Goal: Check status: Check status

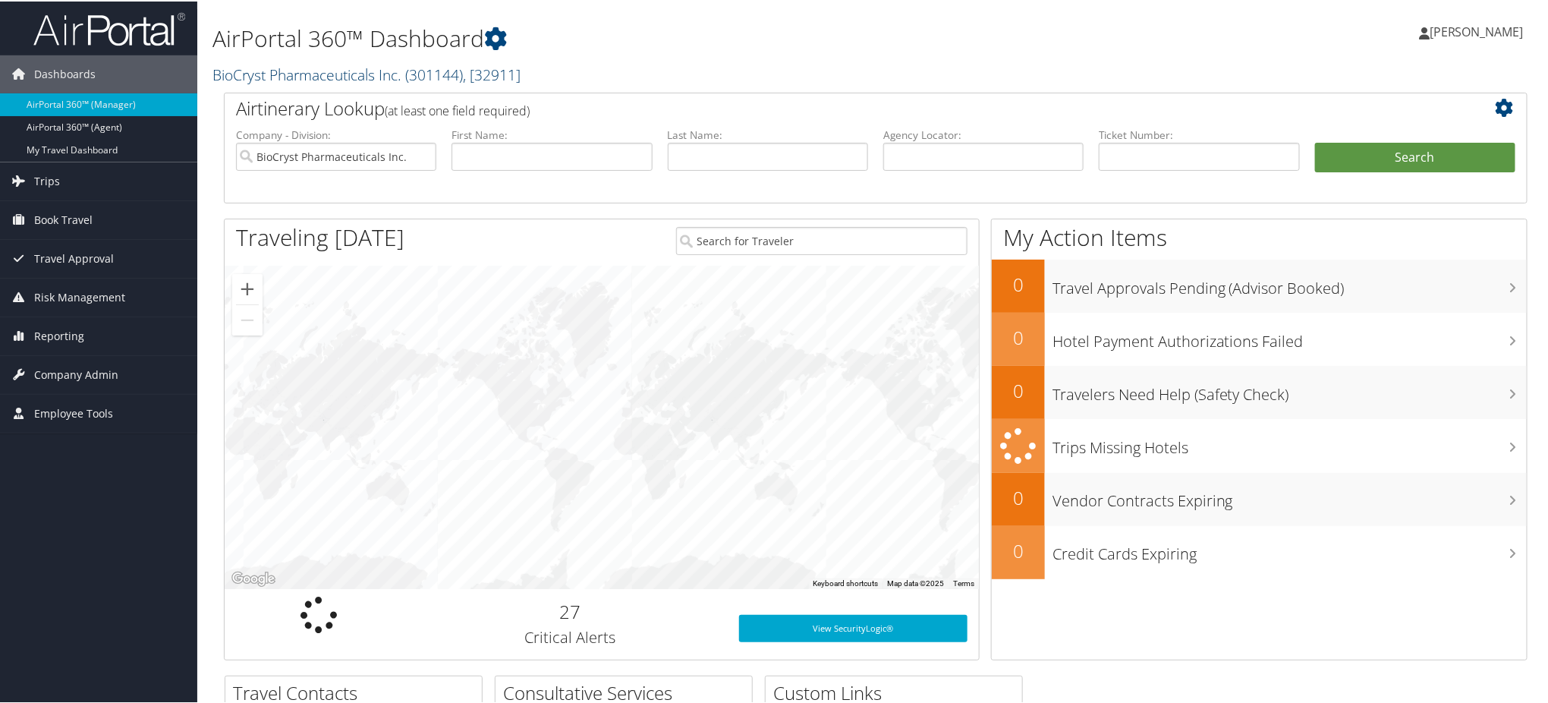
click at [367, 72] on link "BioCryst Pharmaceuticals Inc. ( 301144 ) , [ 32911 ]" at bounding box center [366, 73] width 308 height 20
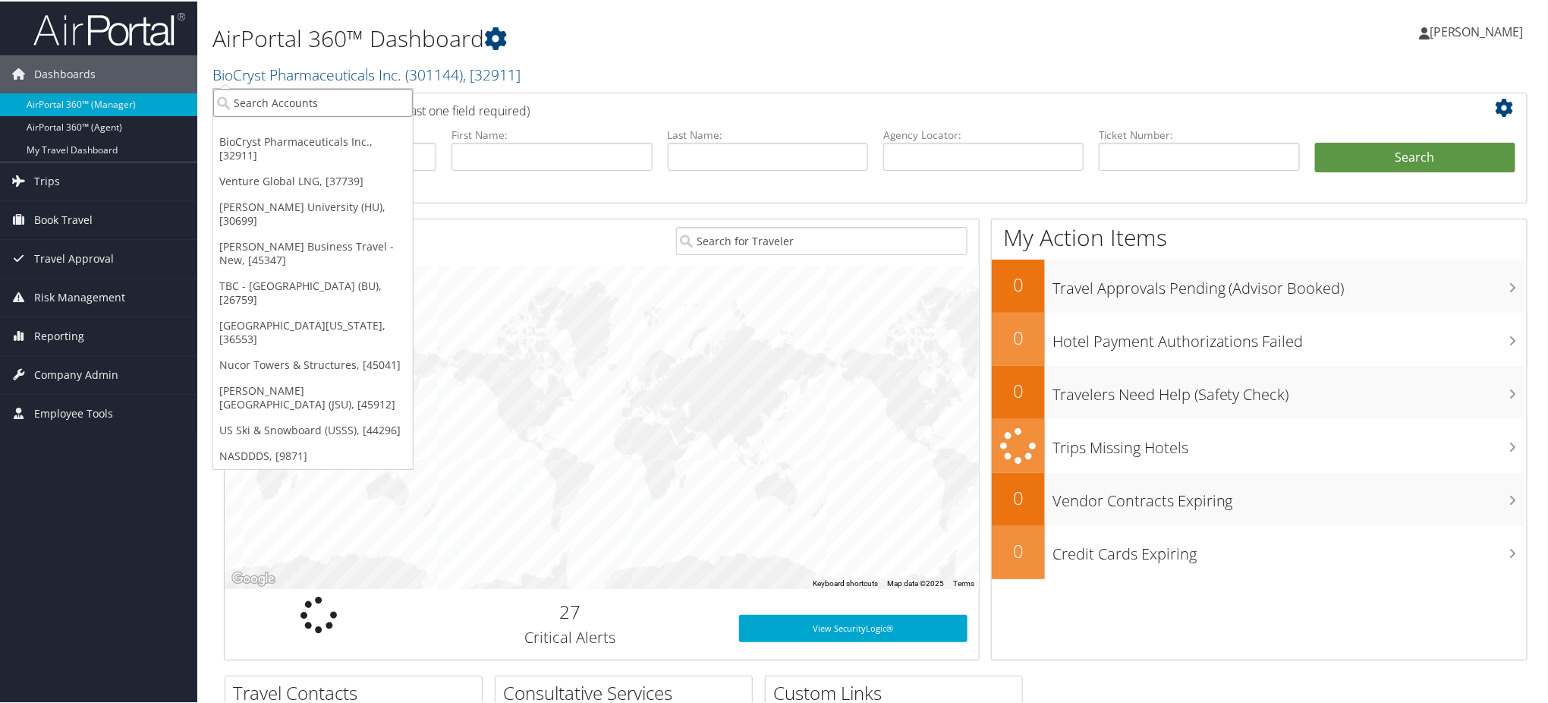
click at [278, 105] on input "search" at bounding box center [313, 101] width 200 height 28
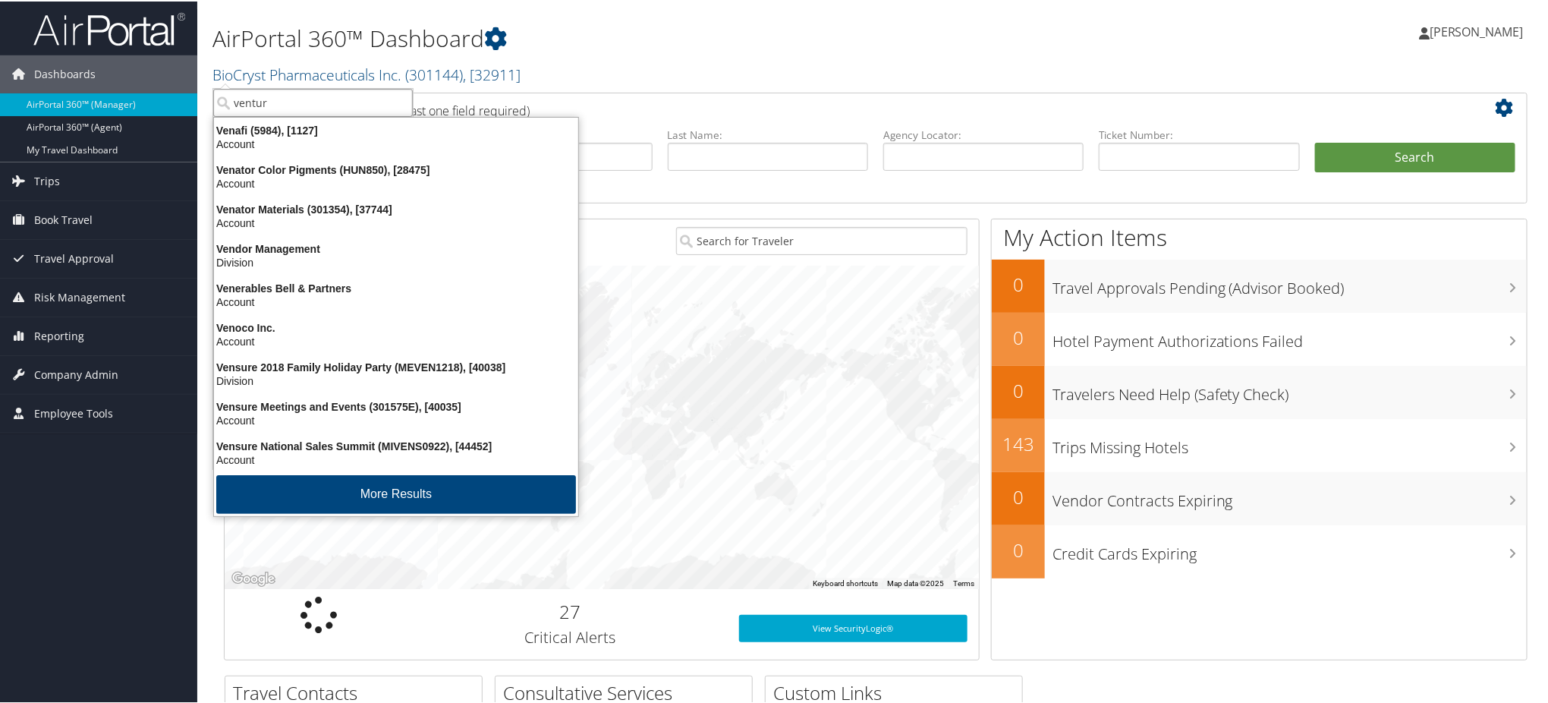
type input "venture"
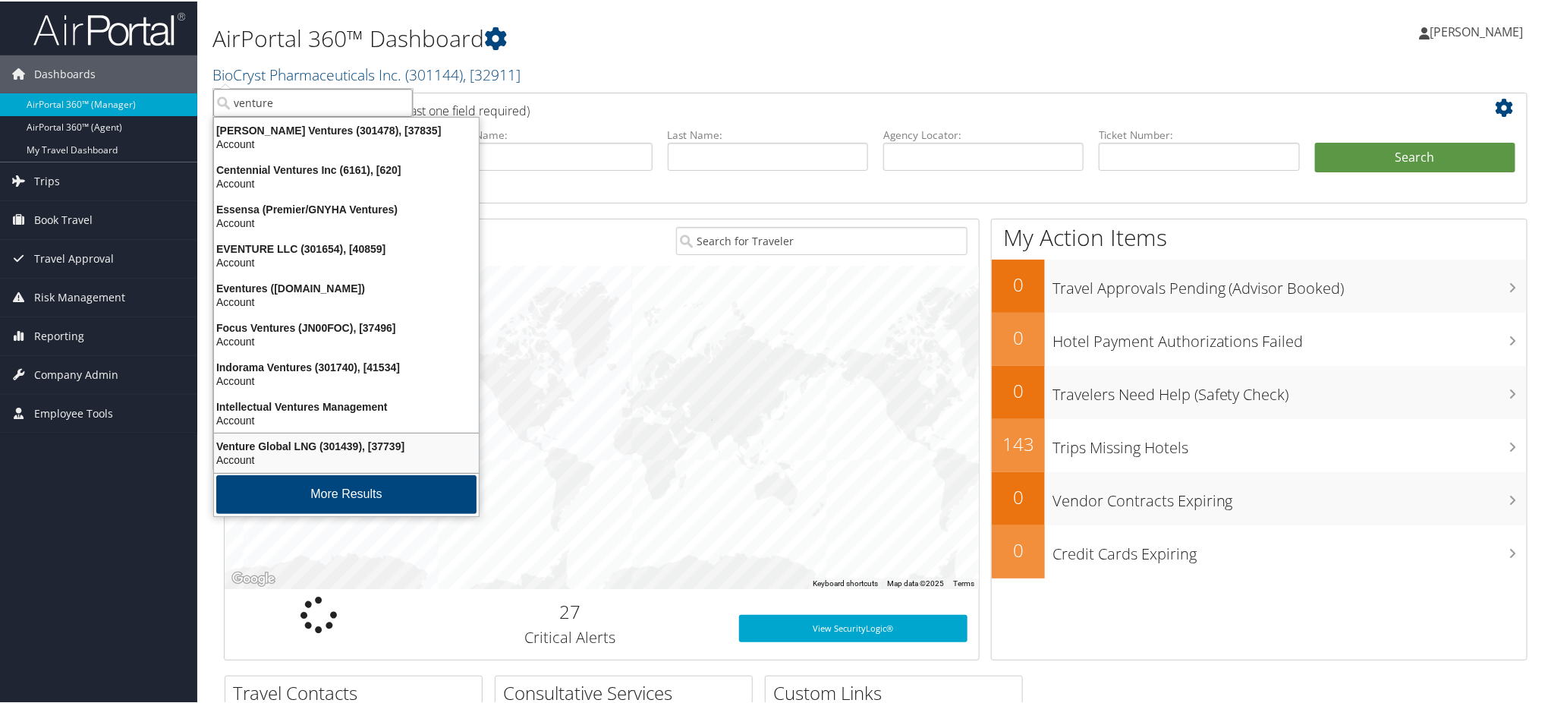
click at [320, 447] on div "Venture Global LNG (301439), [37739]" at bounding box center [346, 445] width 283 height 14
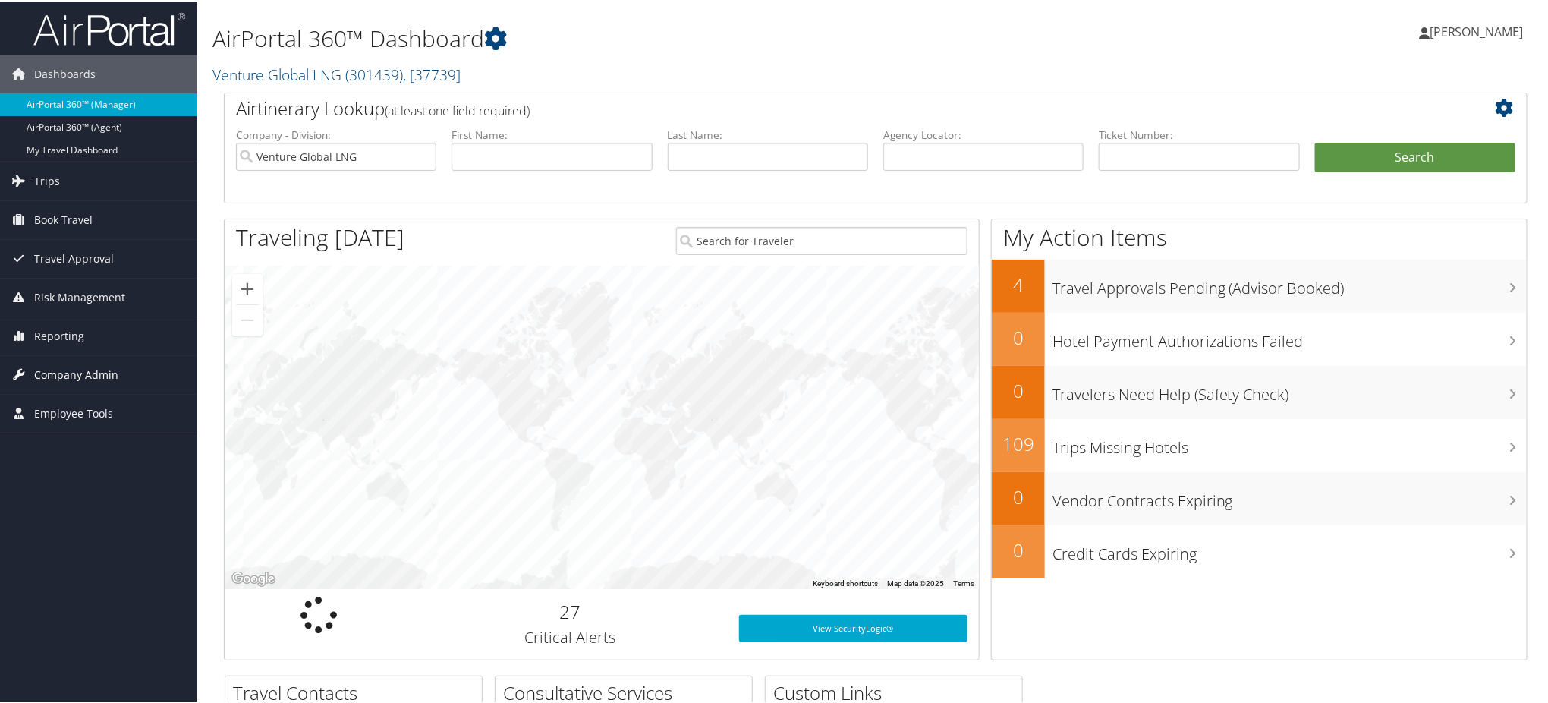
click at [49, 370] on span "Company Admin" at bounding box center [76, 373] width 84 height 38
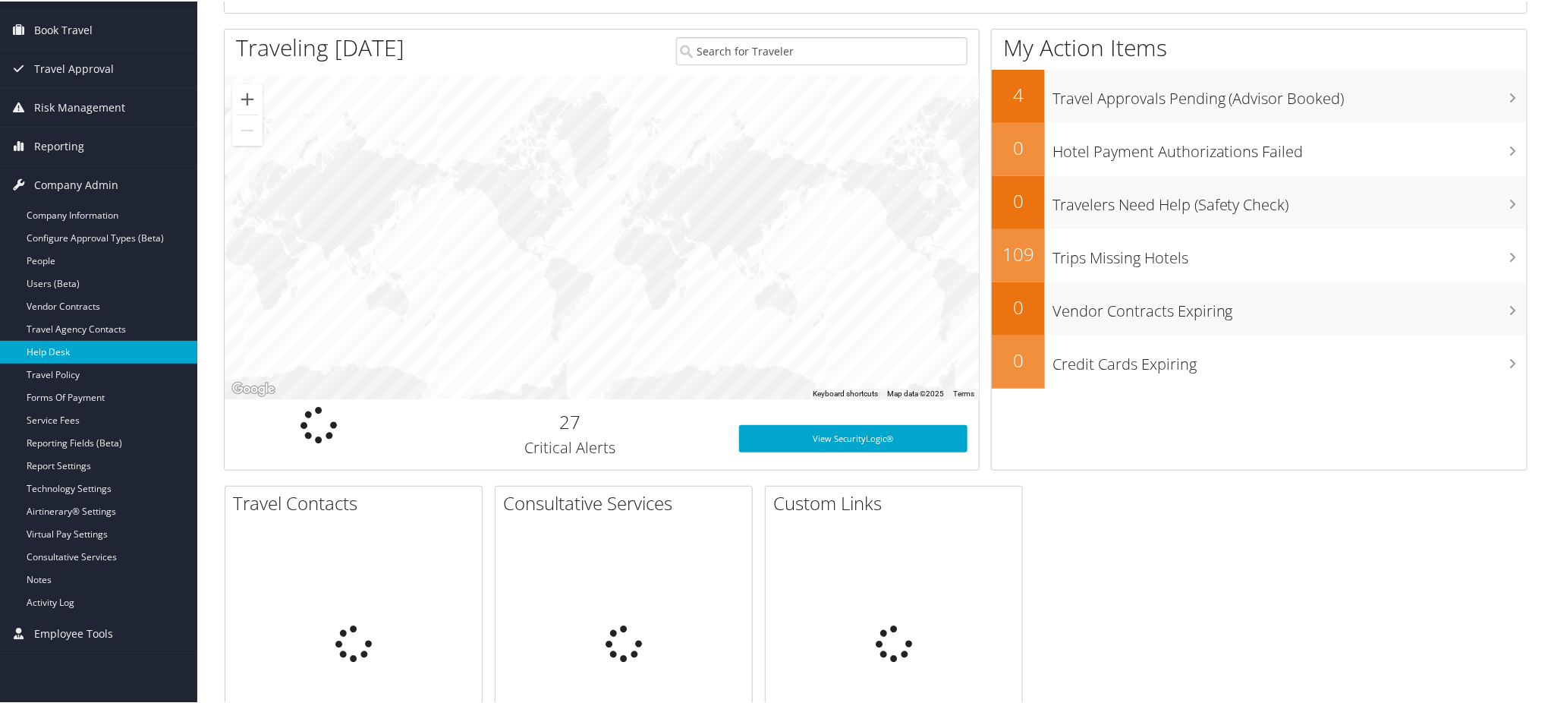
scroll to position [202, 0]
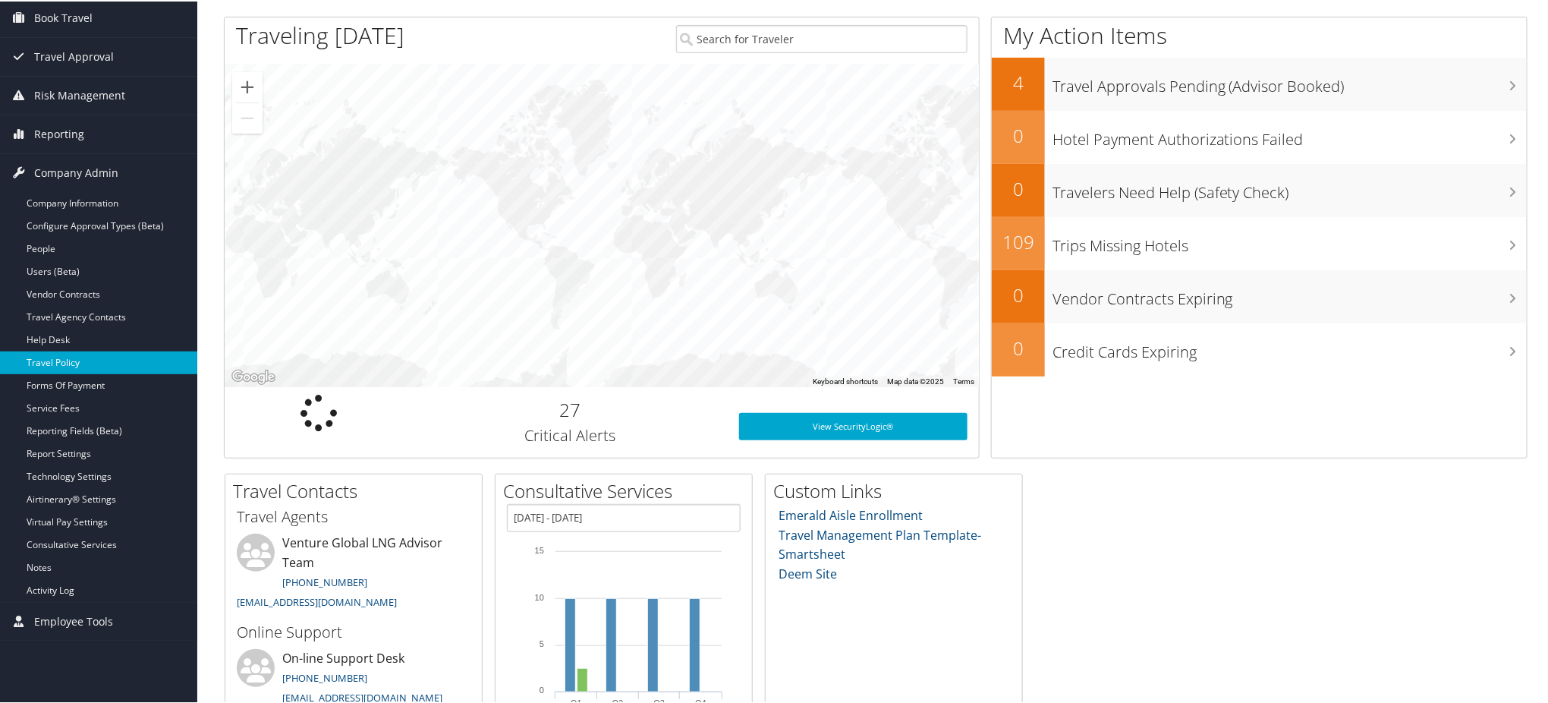
click at [66, 356] on link "Travel Policy" at bounding box center [98, 361] width 197 height 23
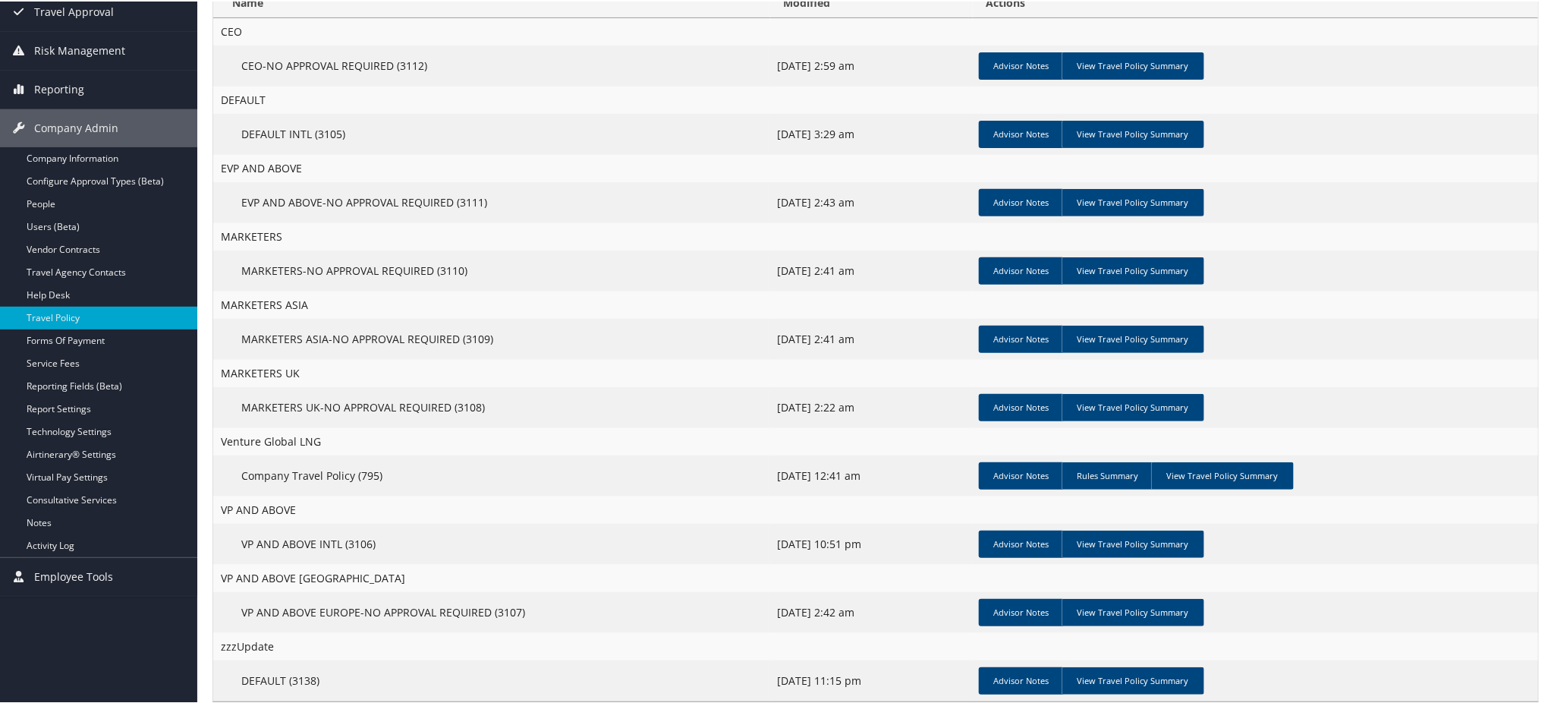
scroll to position [200, 0]
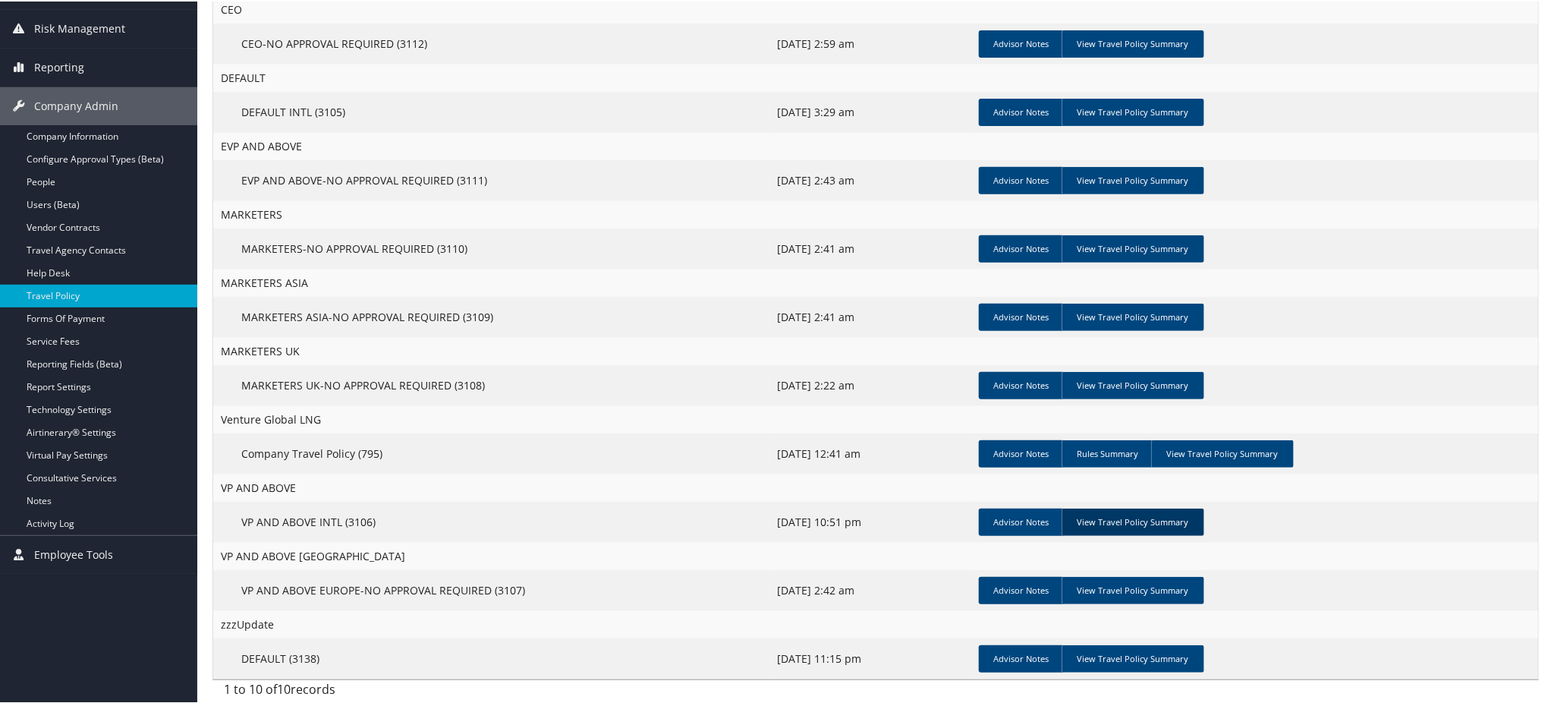
click at [1115, 520] on link "View Travel Policy Summary" at bounding box center [1133, 520] width 143 height 27
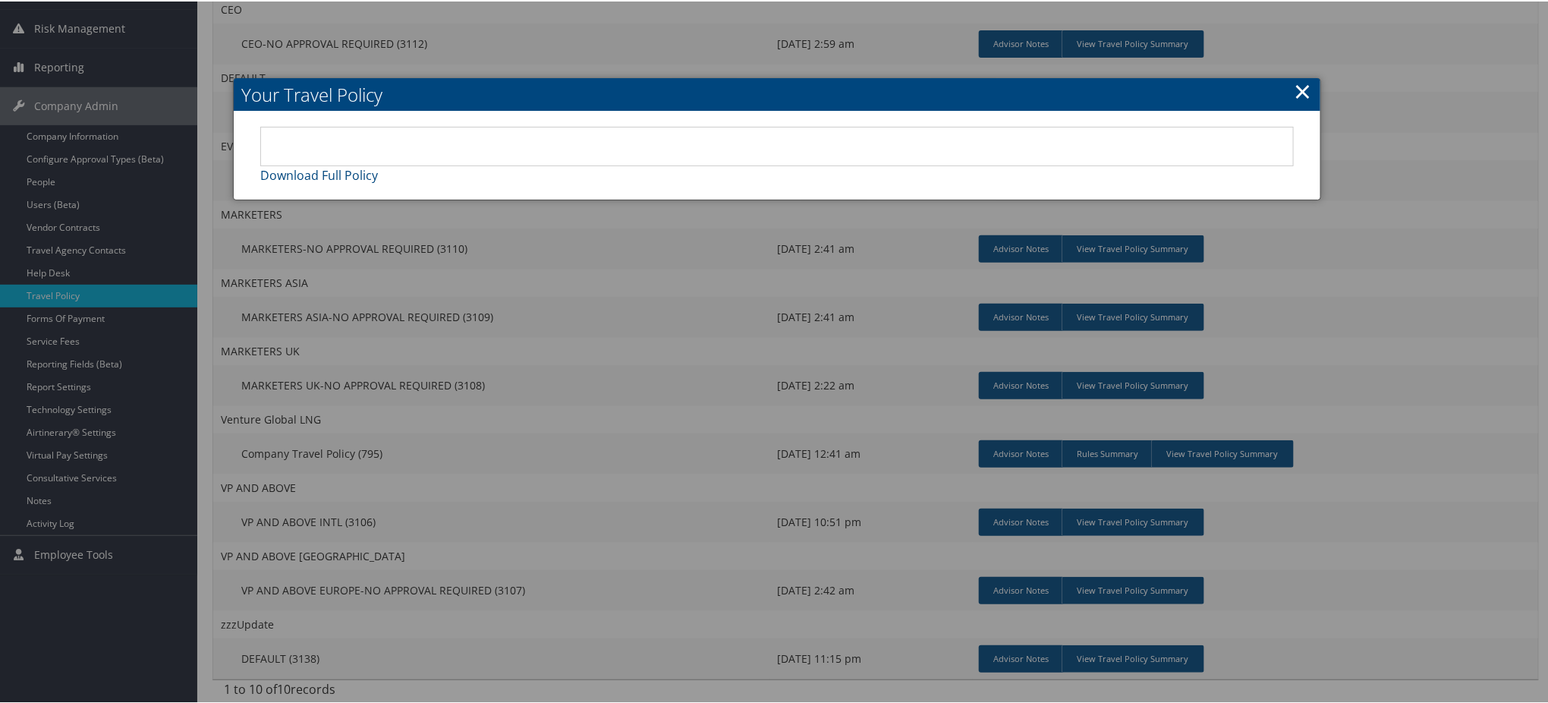
click at [1299, 90] on link "×" at bounding box center [1303, 89] width 17 height 30
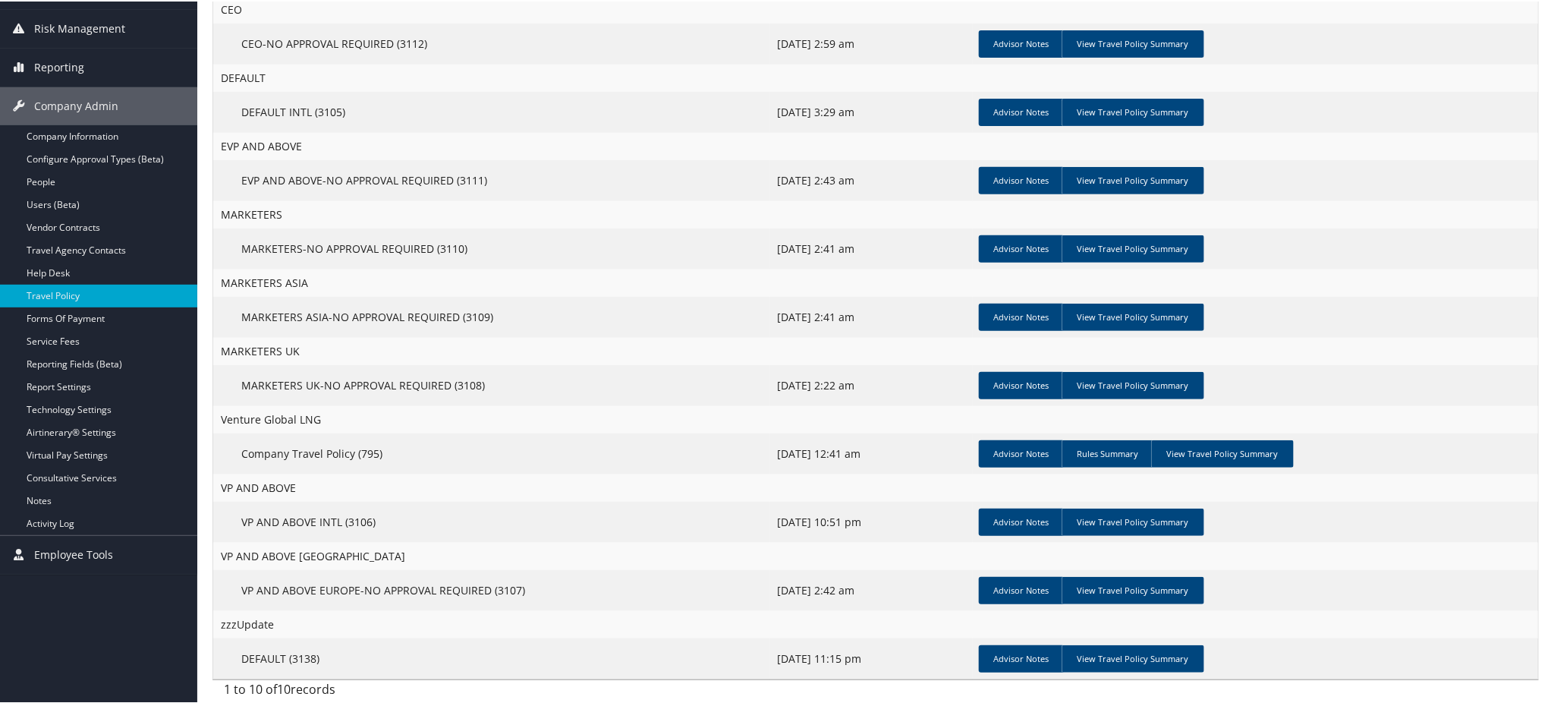
scroll to position [0, 0]
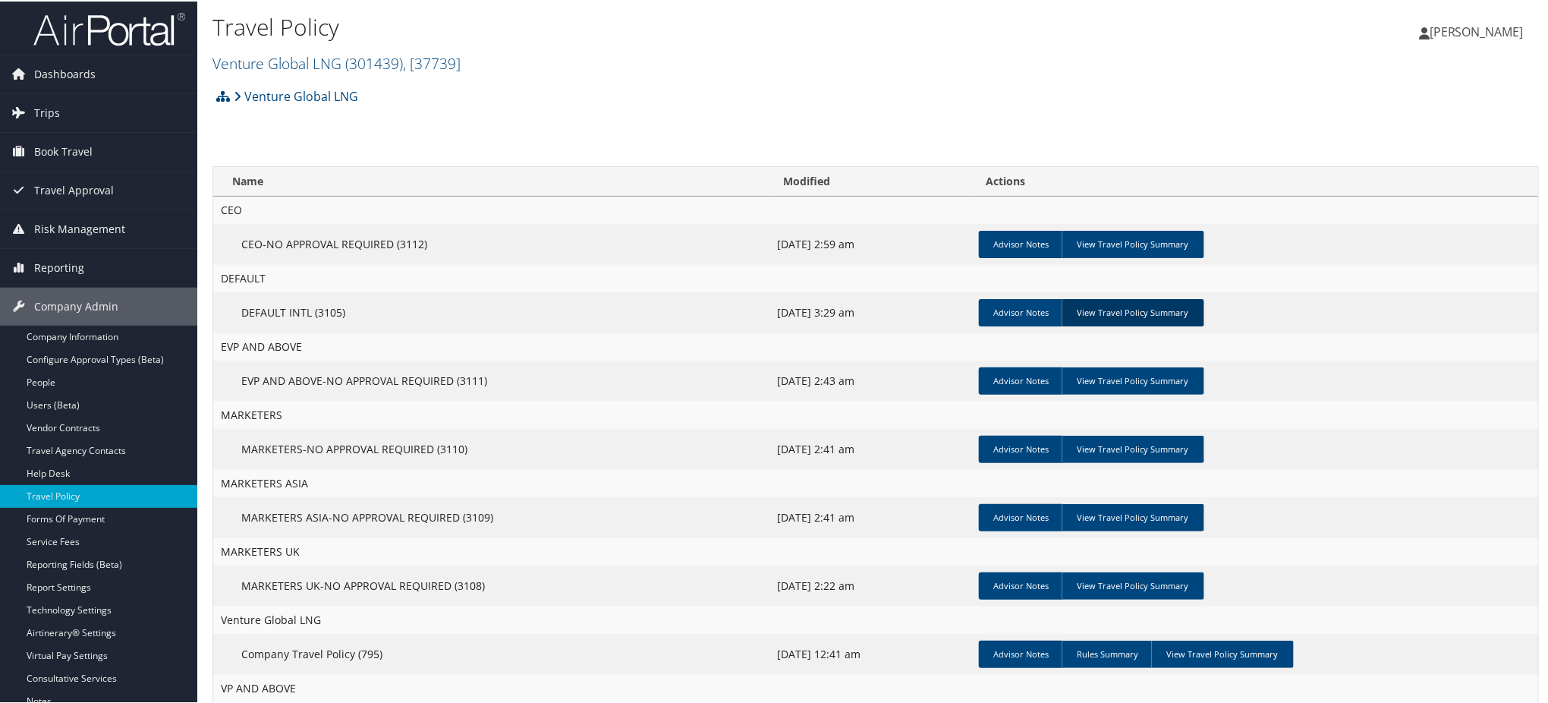
click at [1135, 307] on link "View Travel Policy Summary" at bounding box center [1133, 310] width 143 height 27
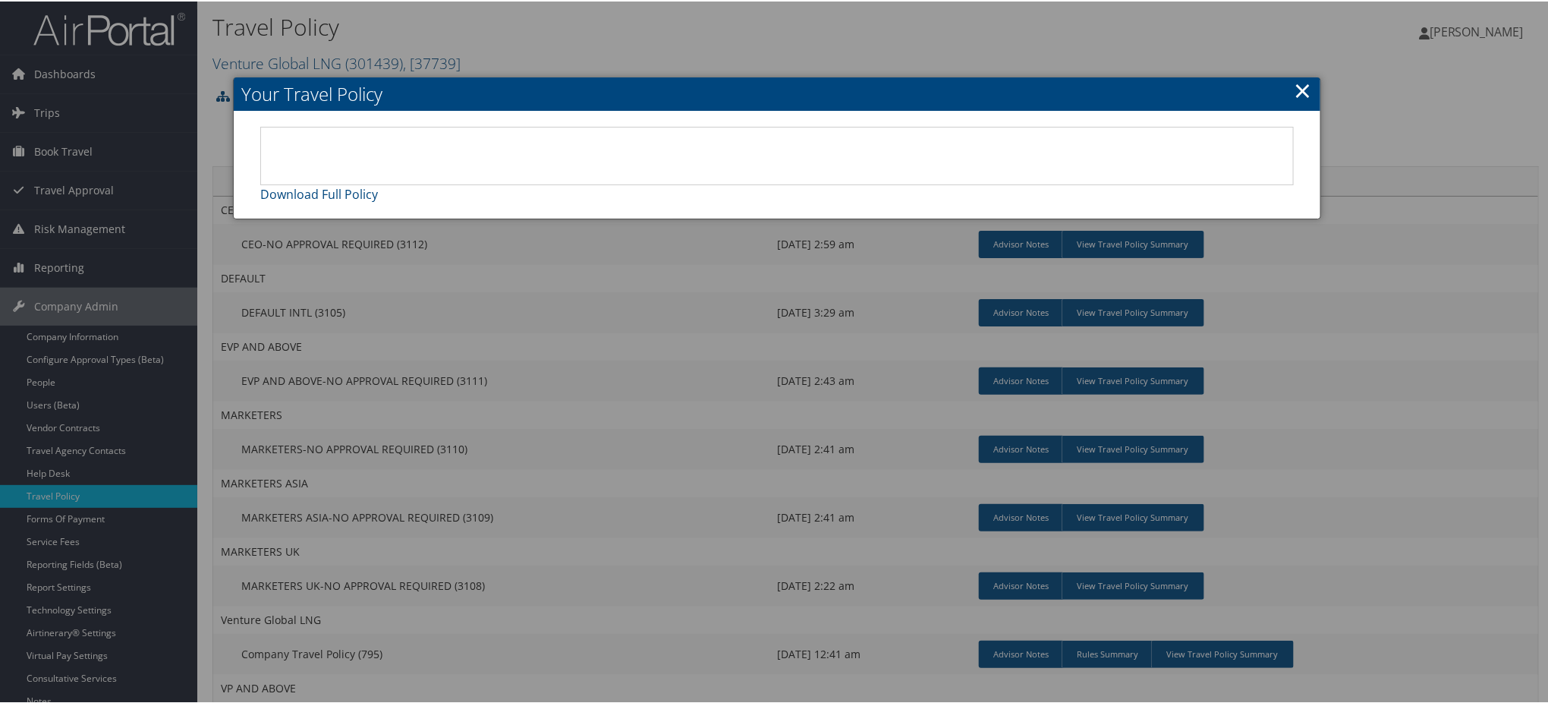
click at [1295, 85] on link "×" at bounding box center [1303, 89] width 17 height 30
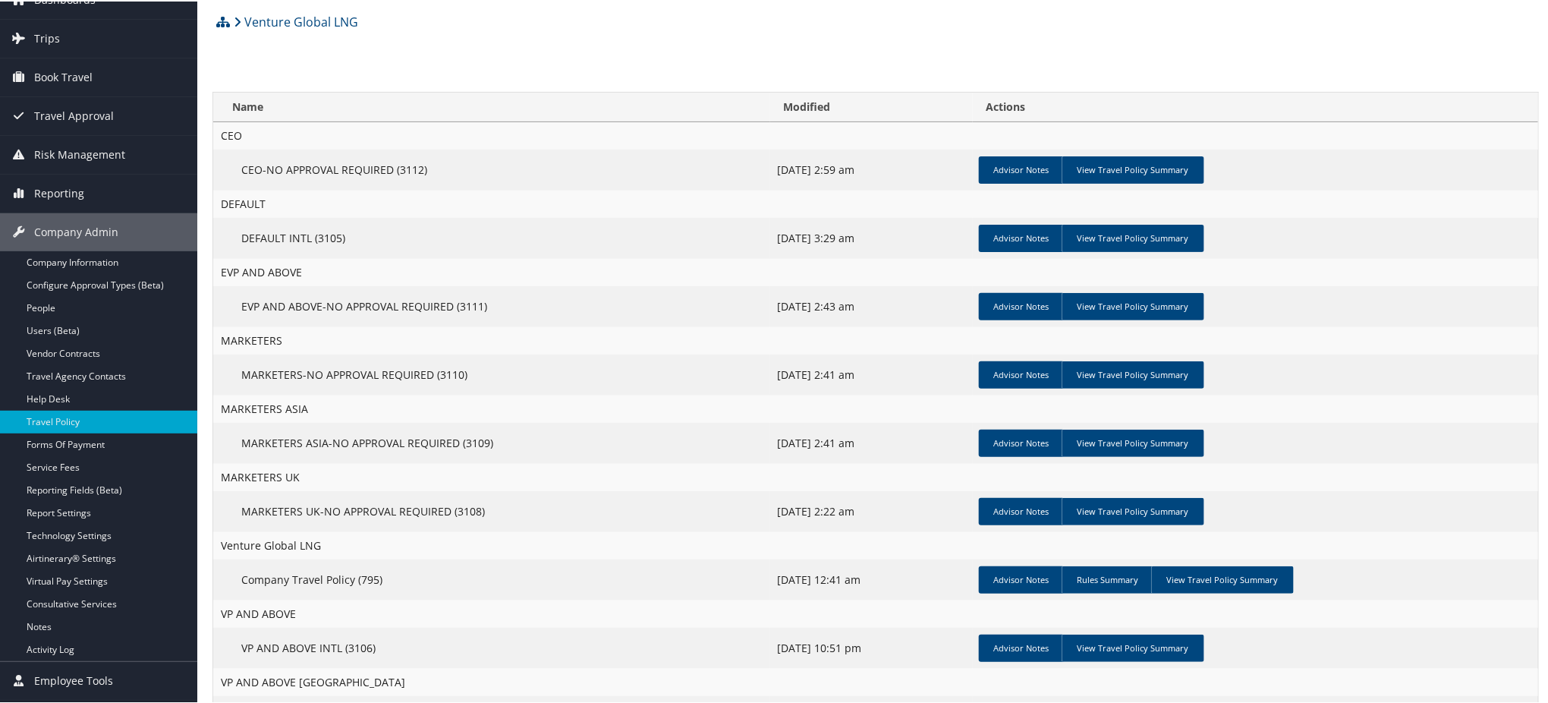
scroll to position [200, 0]
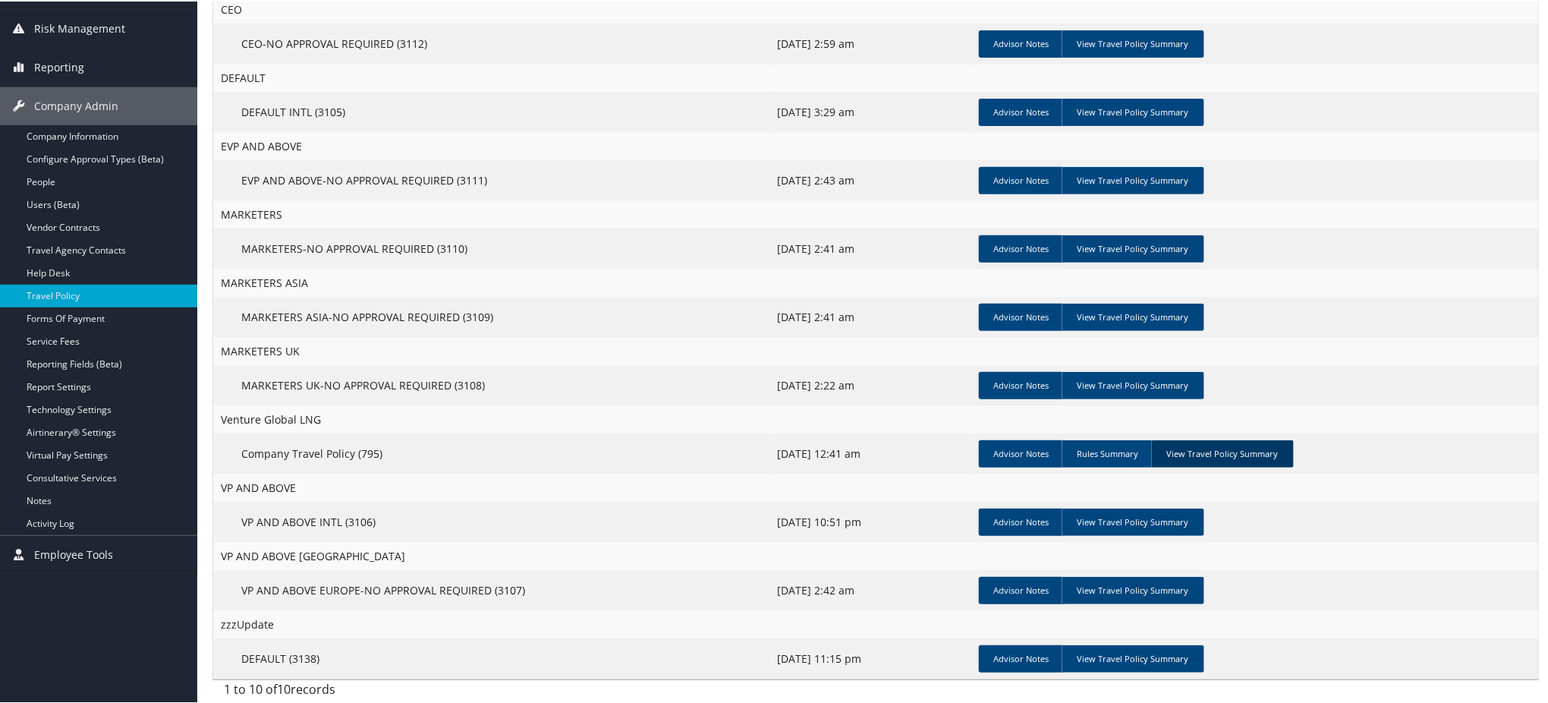
click at [1202, 446] on link "View Travel Policy Summary" at bounding box center [1222, 452] width 143 height 27
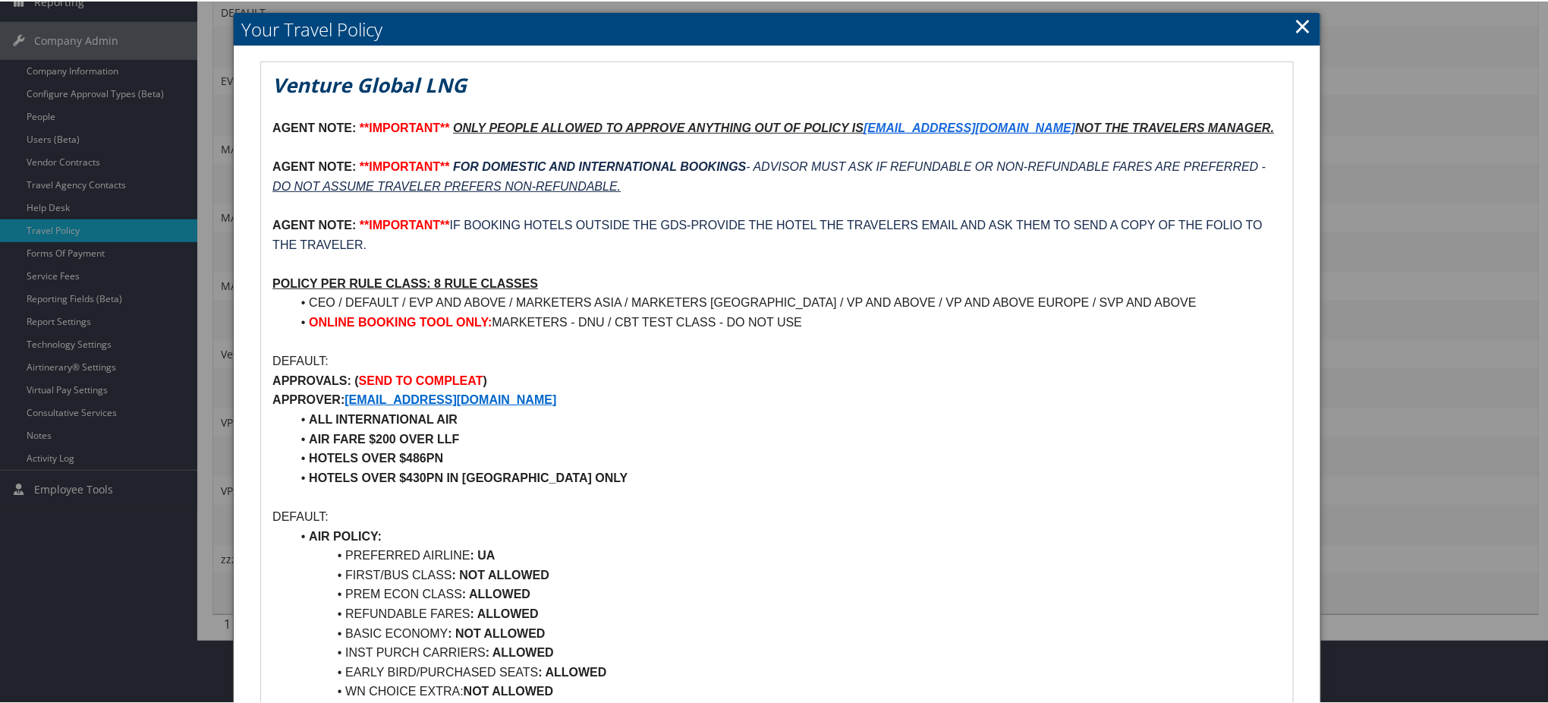
scroll to position [301, 0]
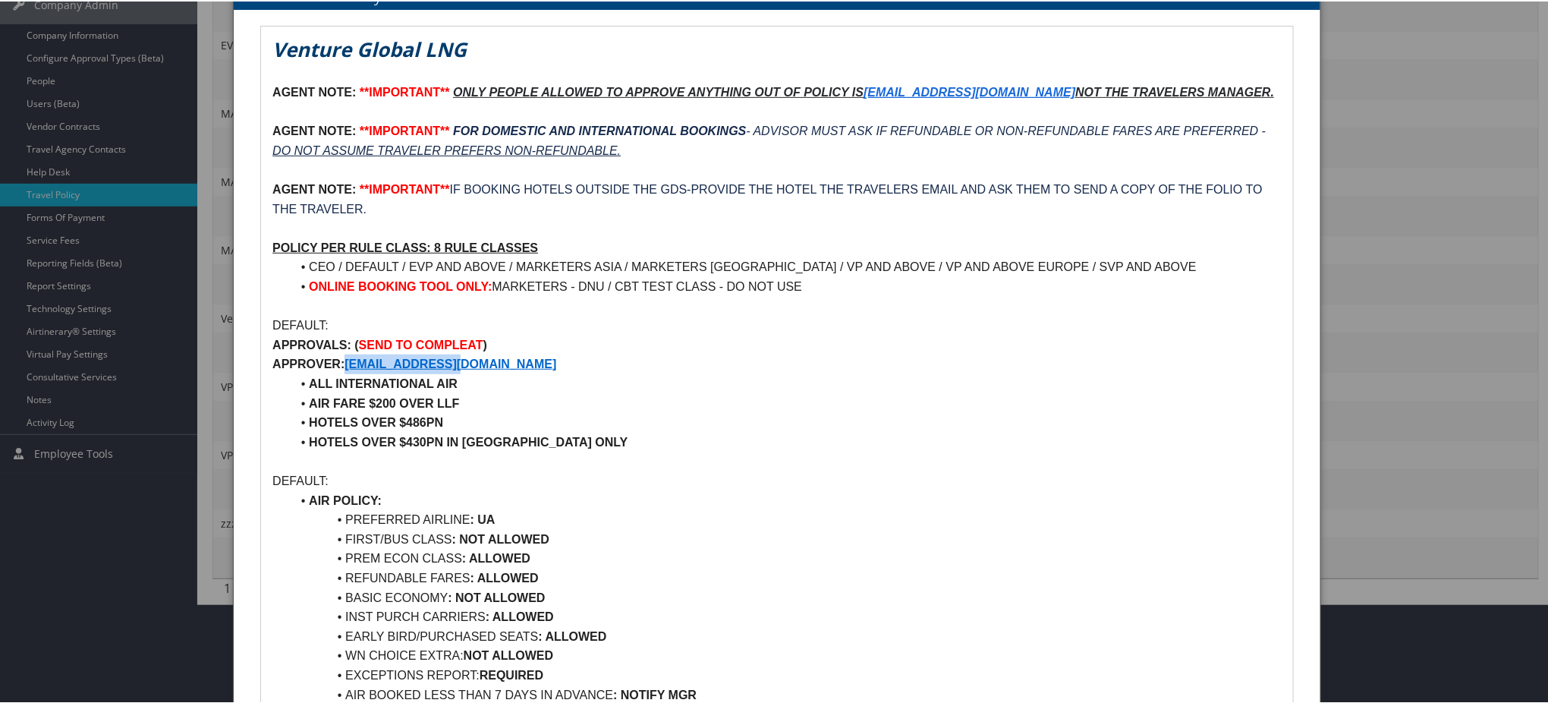
drag, startPoint x: 489, startPoint y: 362, endPoint x: 347, endPoint y: 370, distance: 142.9
click at [347, 370] on p "APPROVER: TRAVEL@VGLNG.COM" at bounding box center [776, 363] width 1009 height 20
copy strong "TRAVEL@VGLNG.COM"
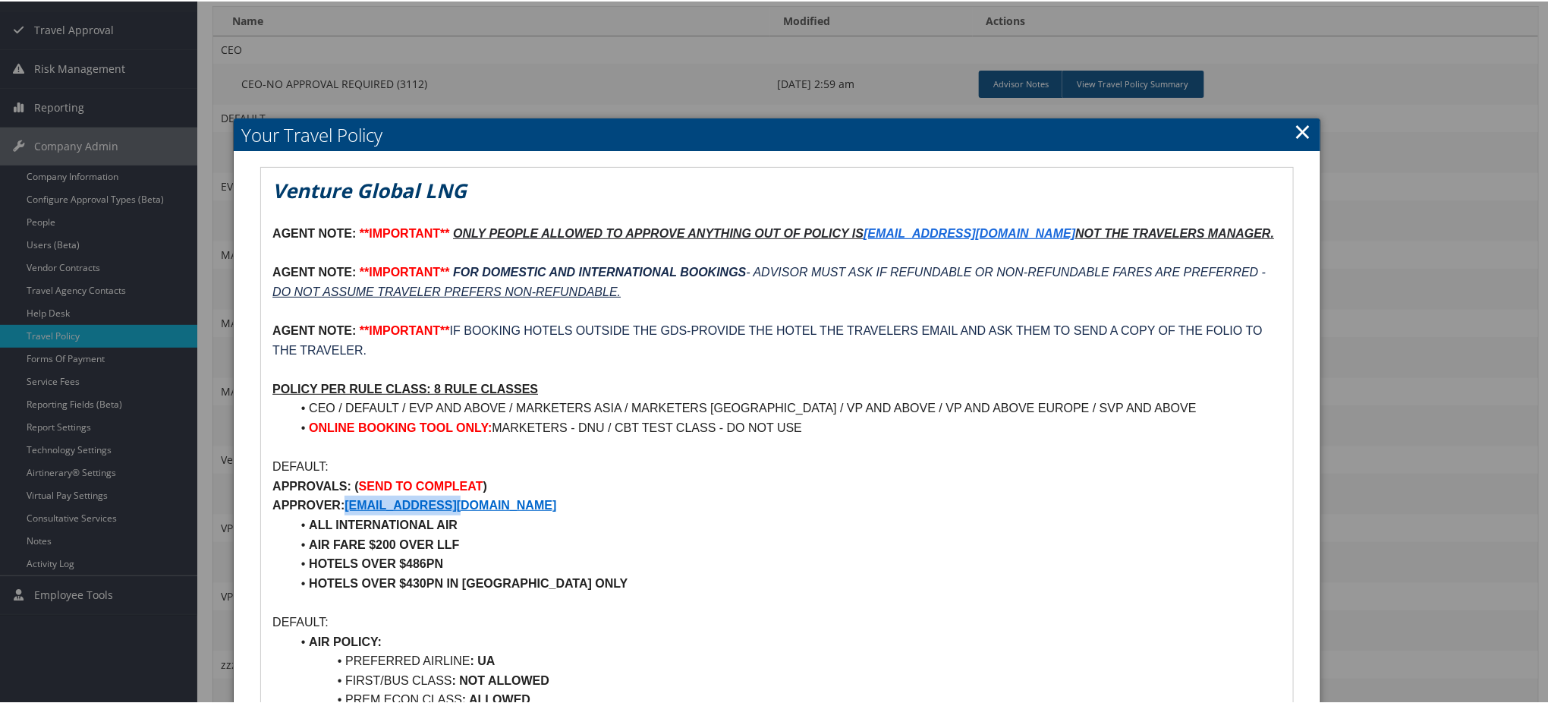
scroll to position [0, 0]
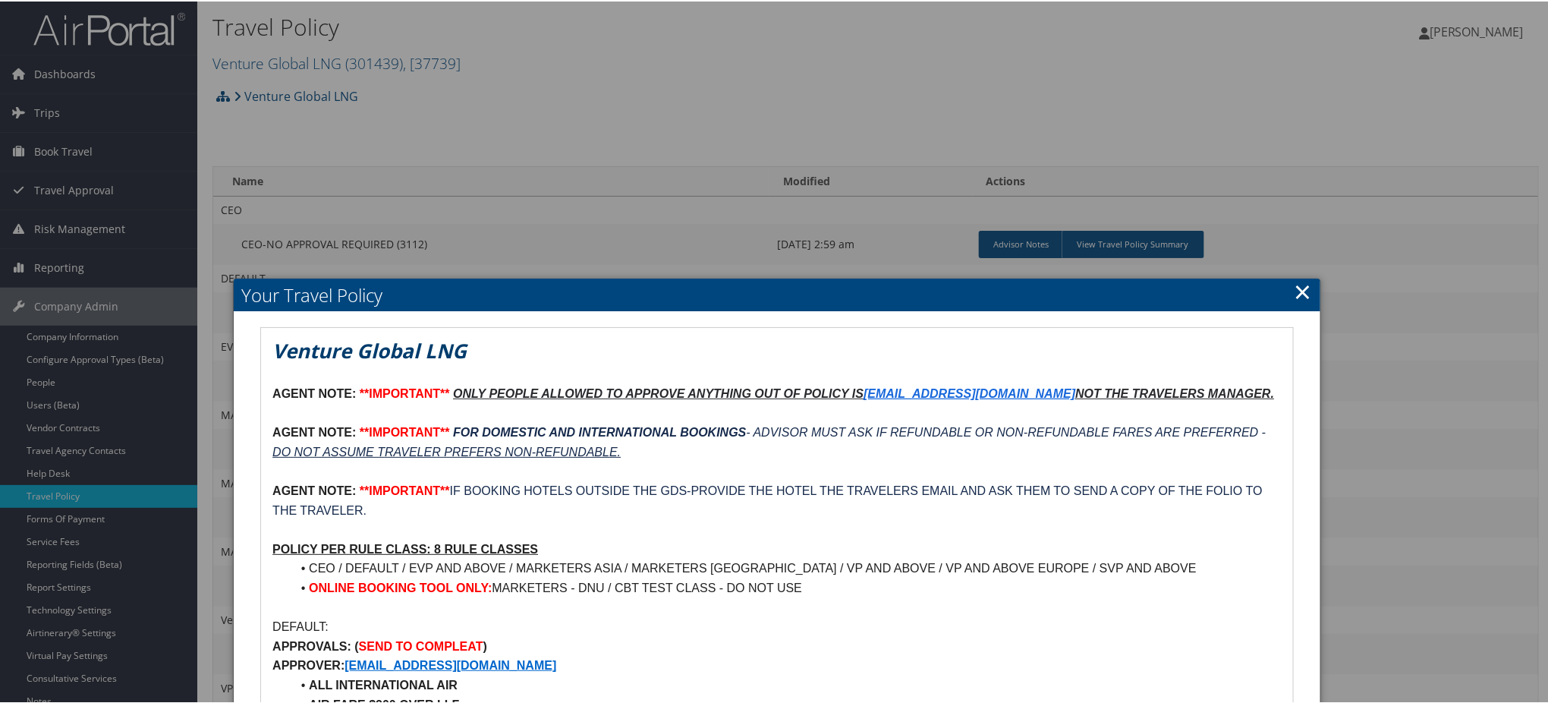
click at [1304, 285] on link "×" at bounding box center [1303, 290] width 17 height 30
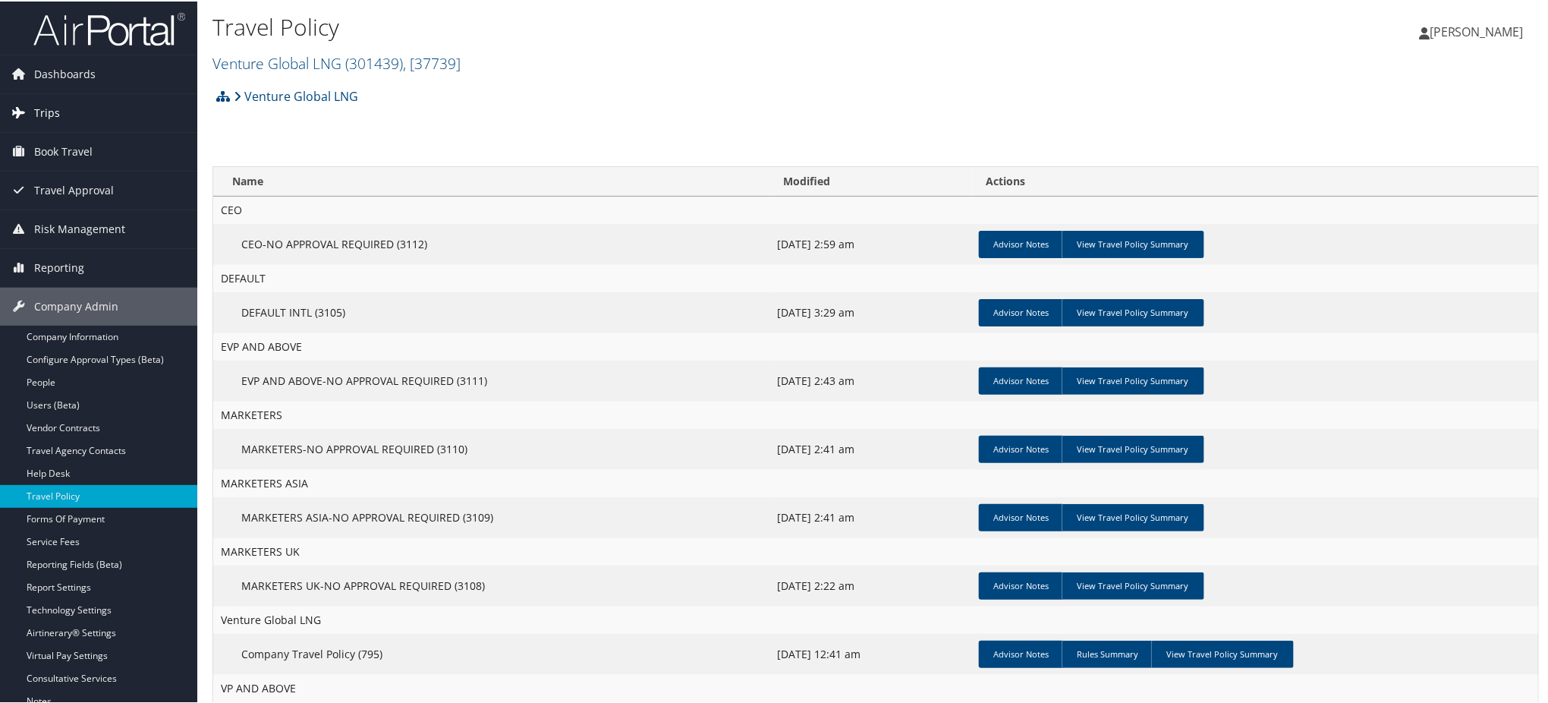
click at [39, 109] on span "Trips" at bounding box center [47, 112] width 26 height 38
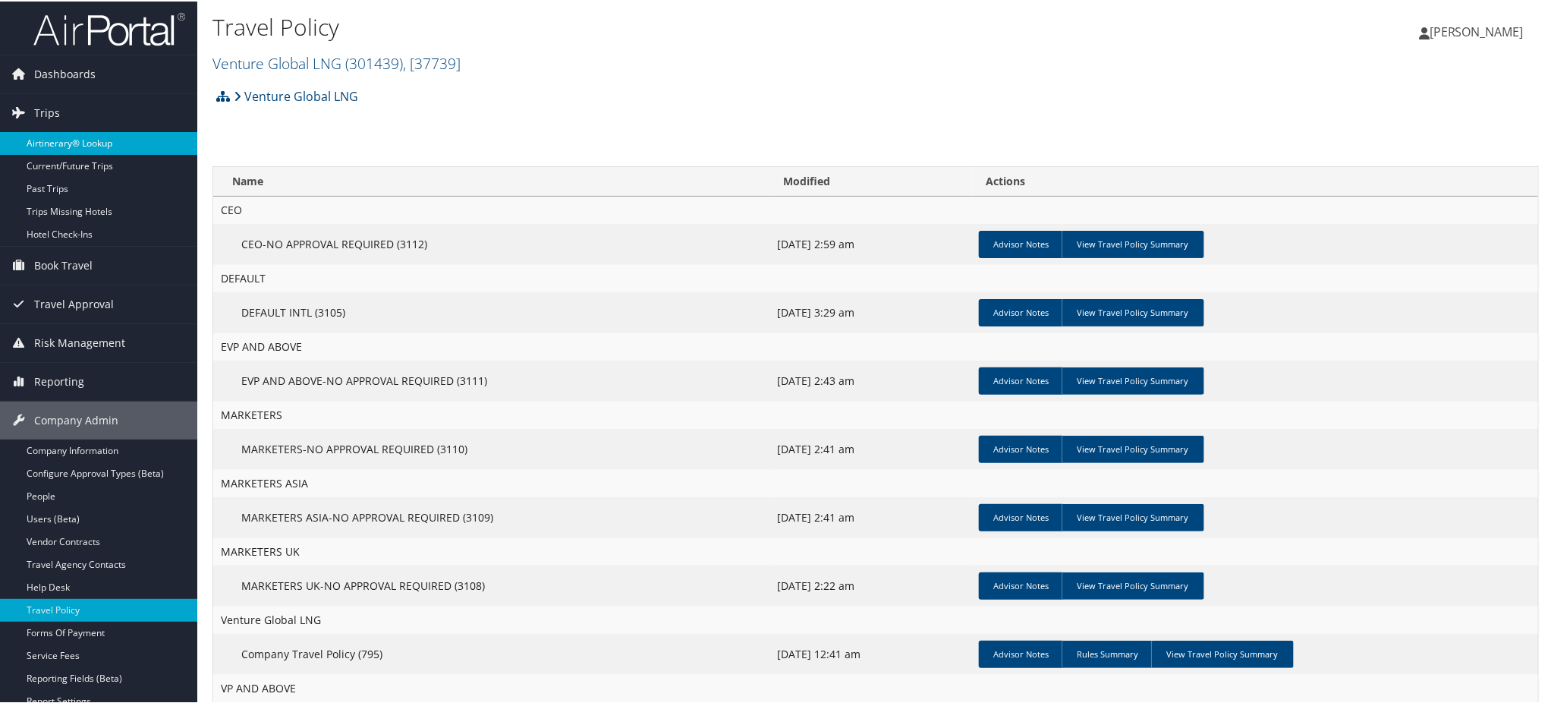
click at [66, 143] on link "Airtinerary® Lookup" at bounding box center [98, 142] width 197 height 23
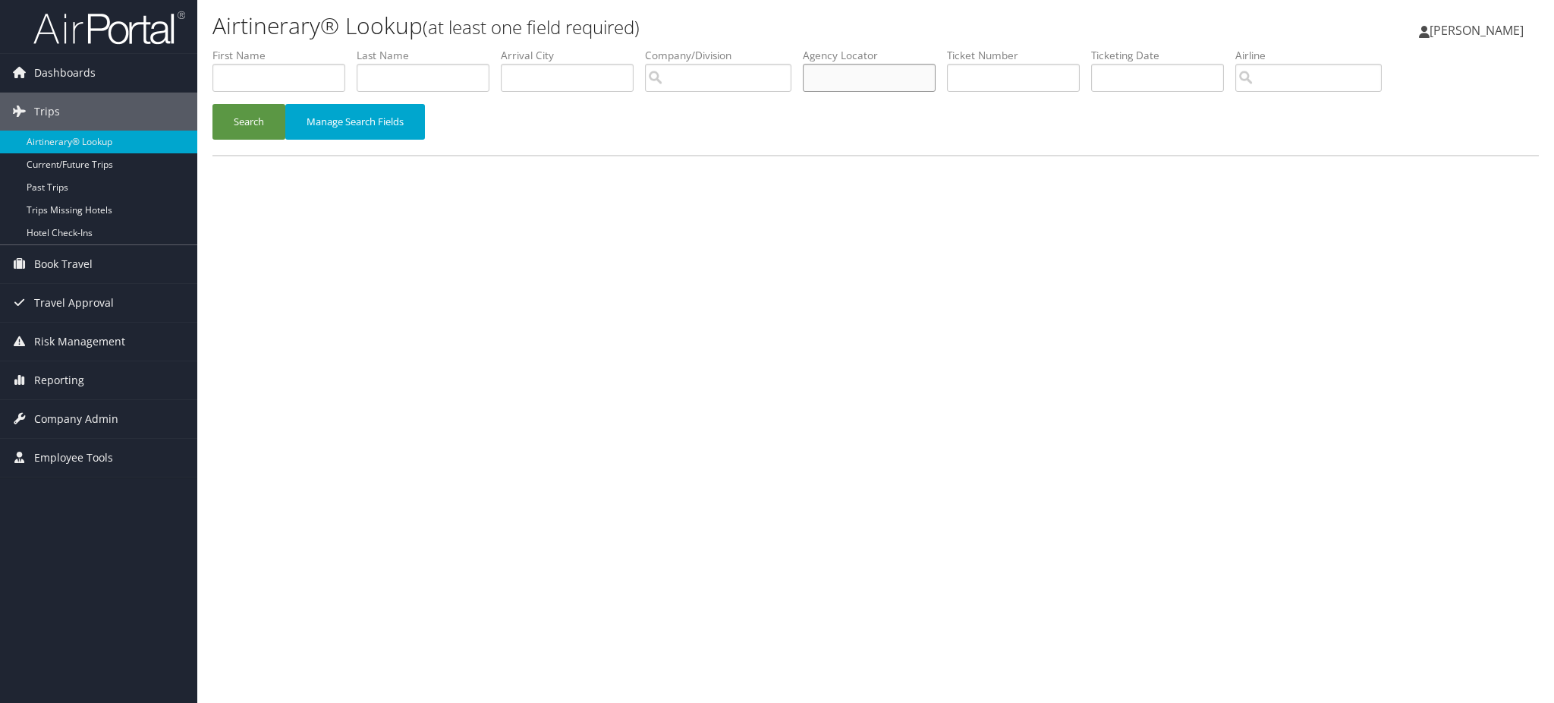
click at [924, 79] on input "text" at bounding box center [869, 78] width 133 height 28
paste input "DN0L5V"
type input "DN0L5V"
click at [261, 122] on button "Search" at bounding box center [248, 122] width 73 height 36
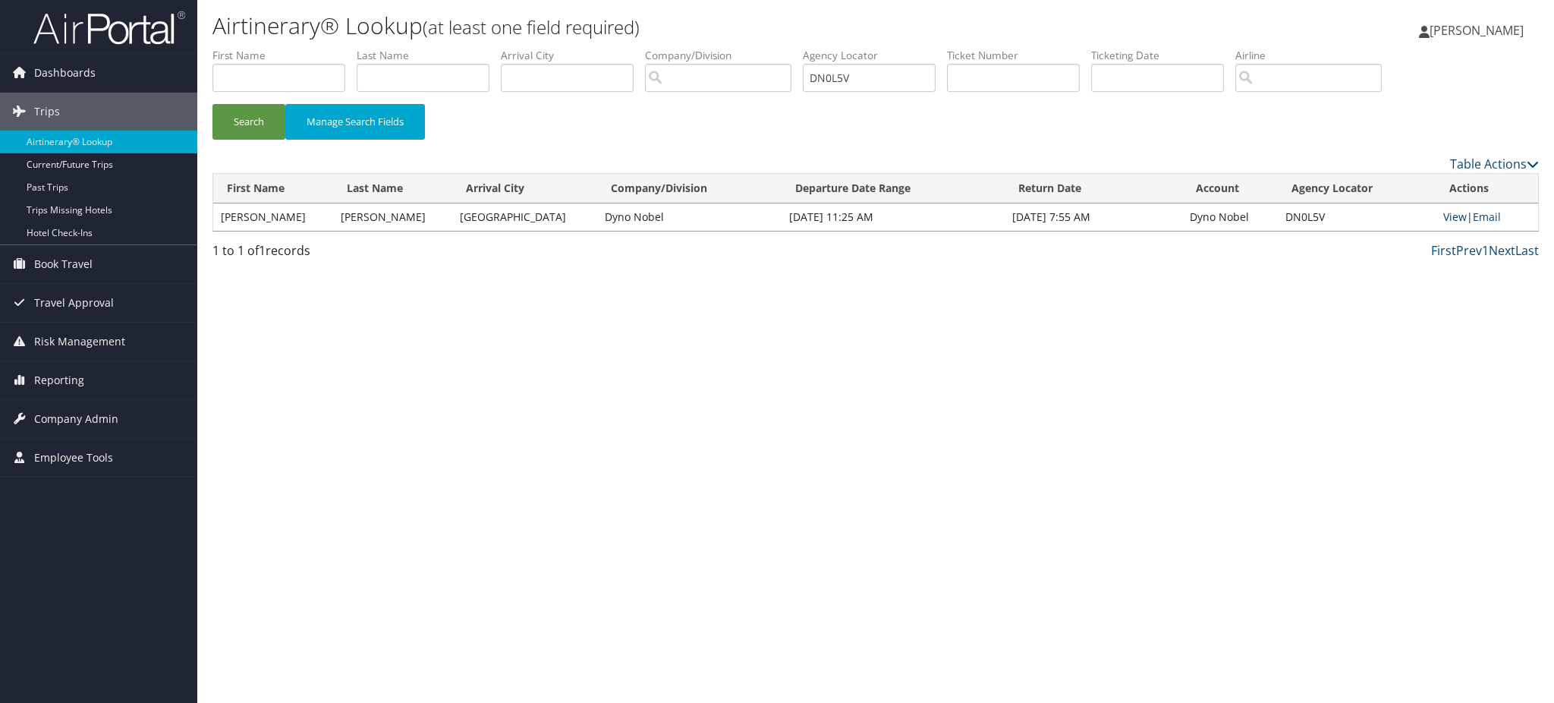
click at [1446, 212] on link "View" at bounding box center [1455, 216] width 24 height 14
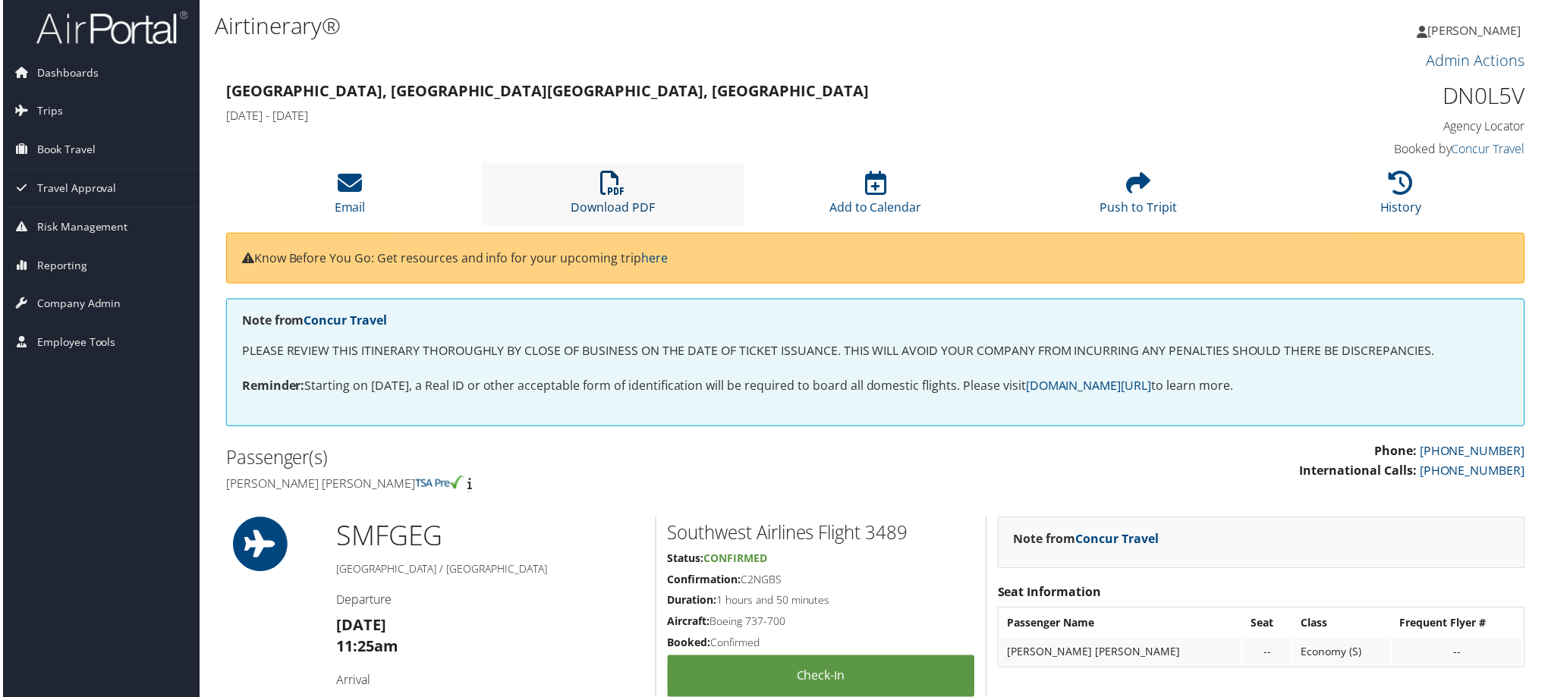
click at [602, 206] on link "Download PDF" at bounding box center [612, 198] width 84 height 36
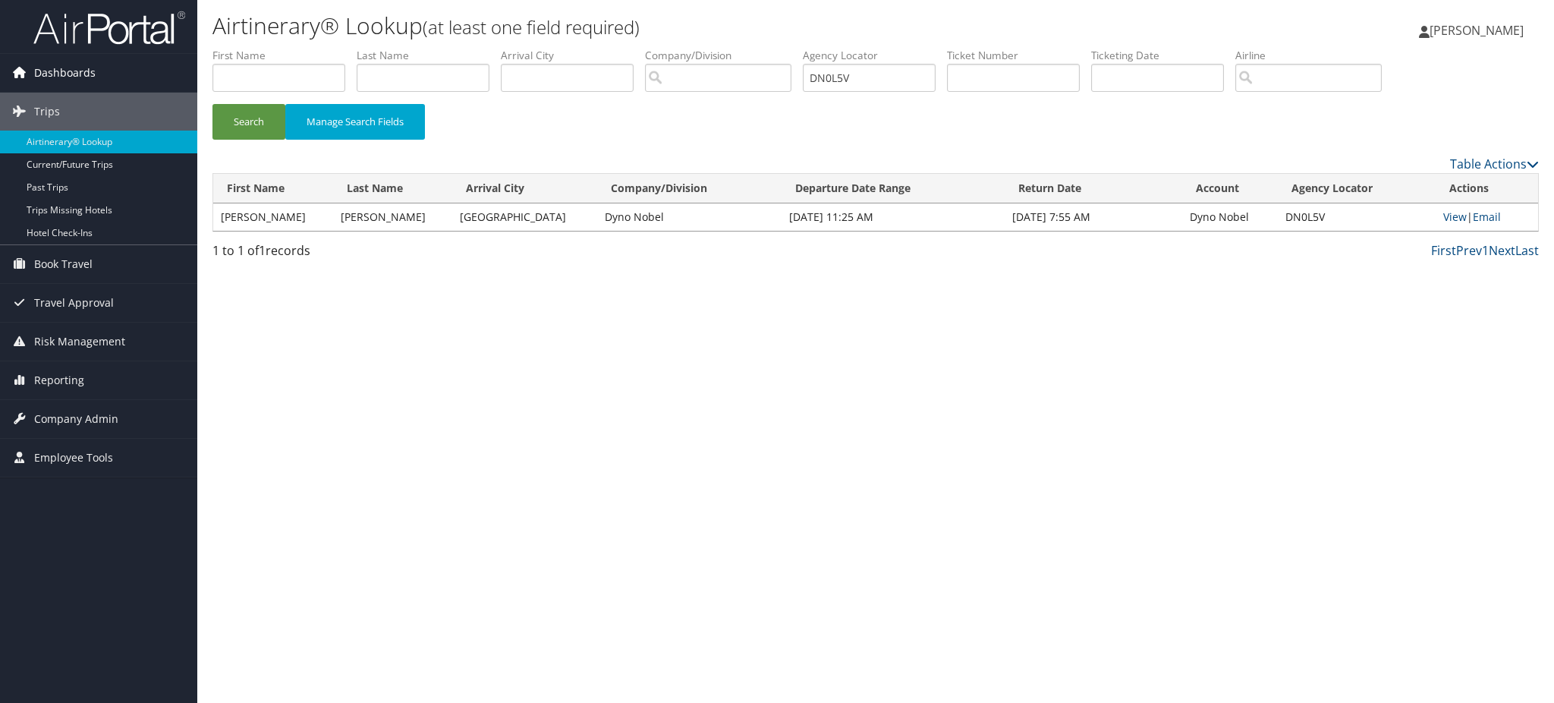
click at [64, 74] on span "Dashboards" at bounding box center [64, 73] width 61 height 38
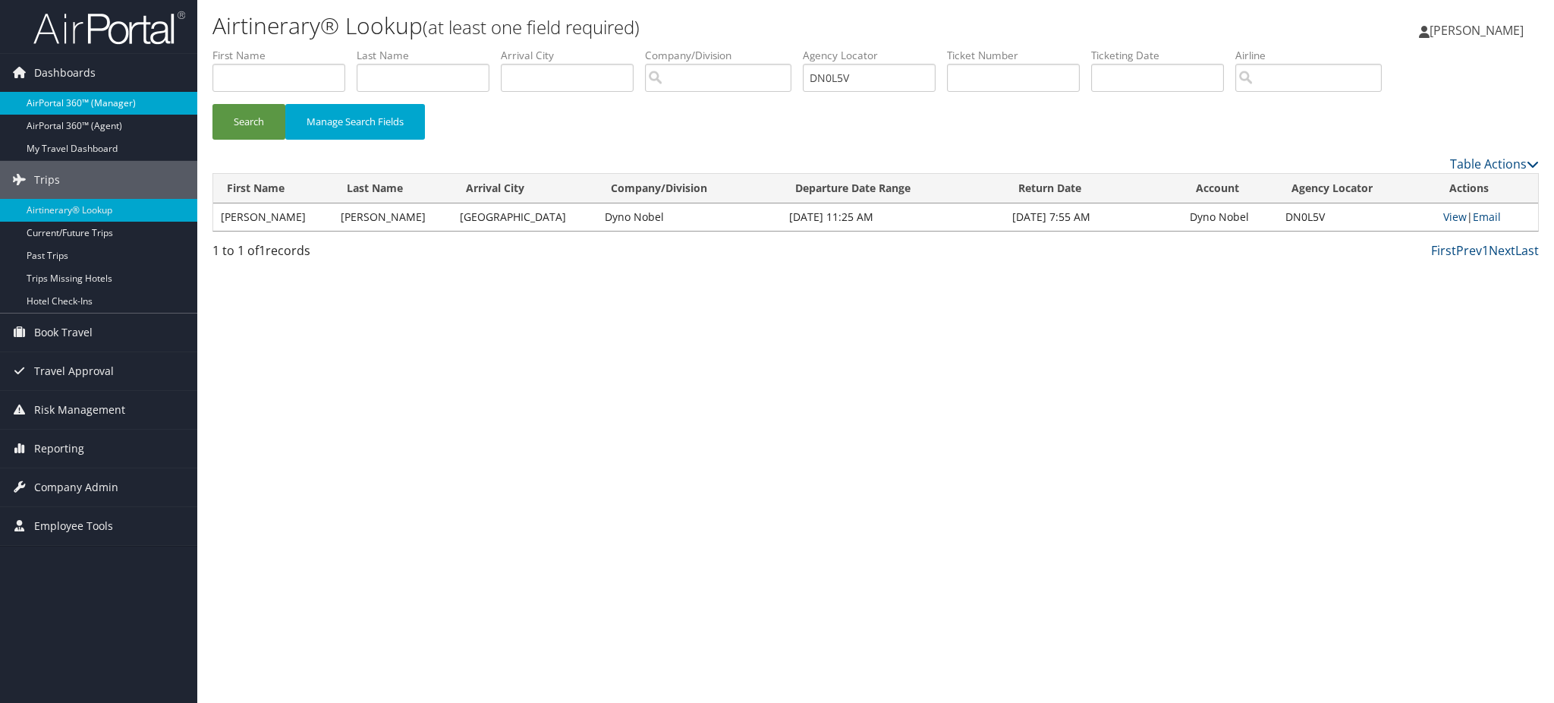
click at [87, 101] on link "AirPortal 360™ (Manager)" at bounding box center [98, 103] width 197 height 23
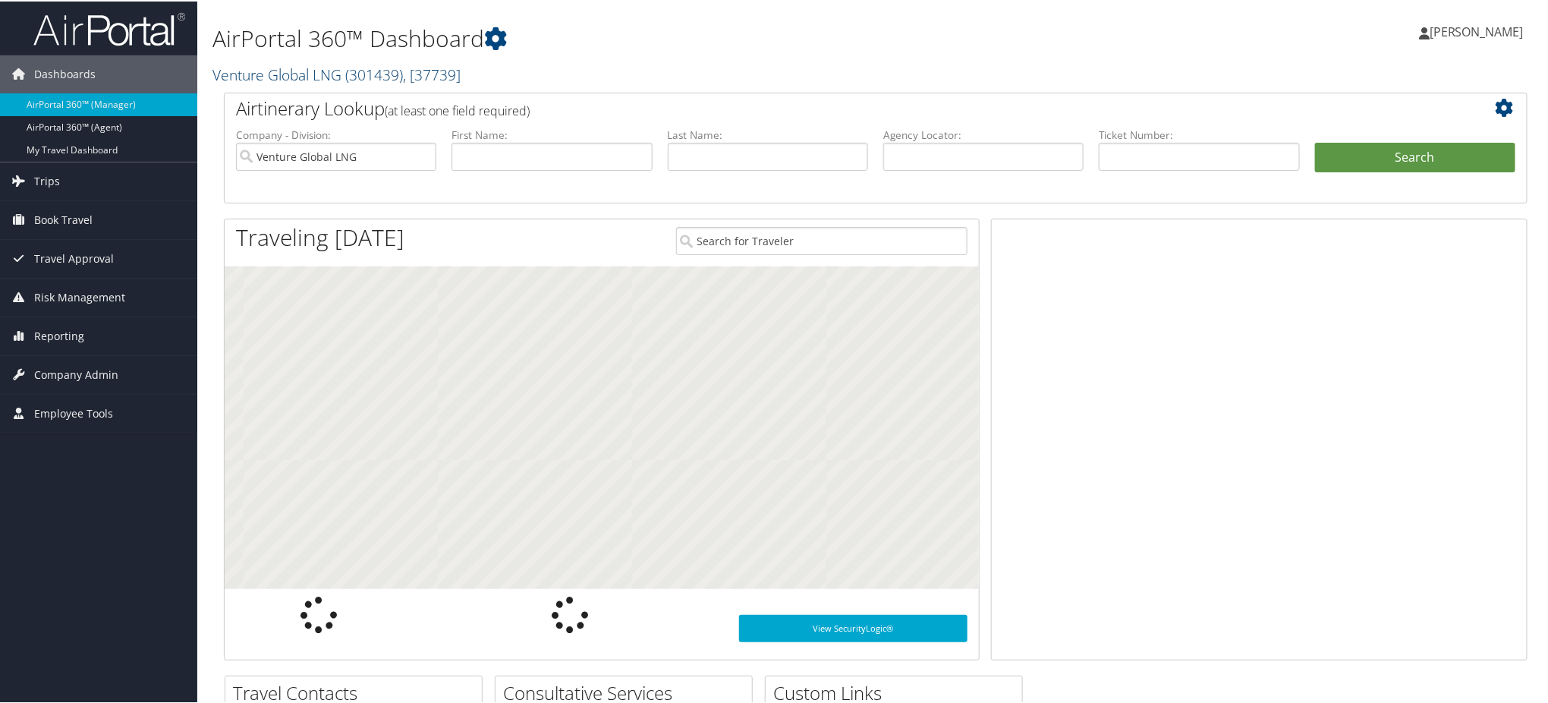
click at [356, 68] on span "( 301439 )" at bounding box center [374, 73] width 58 height 20
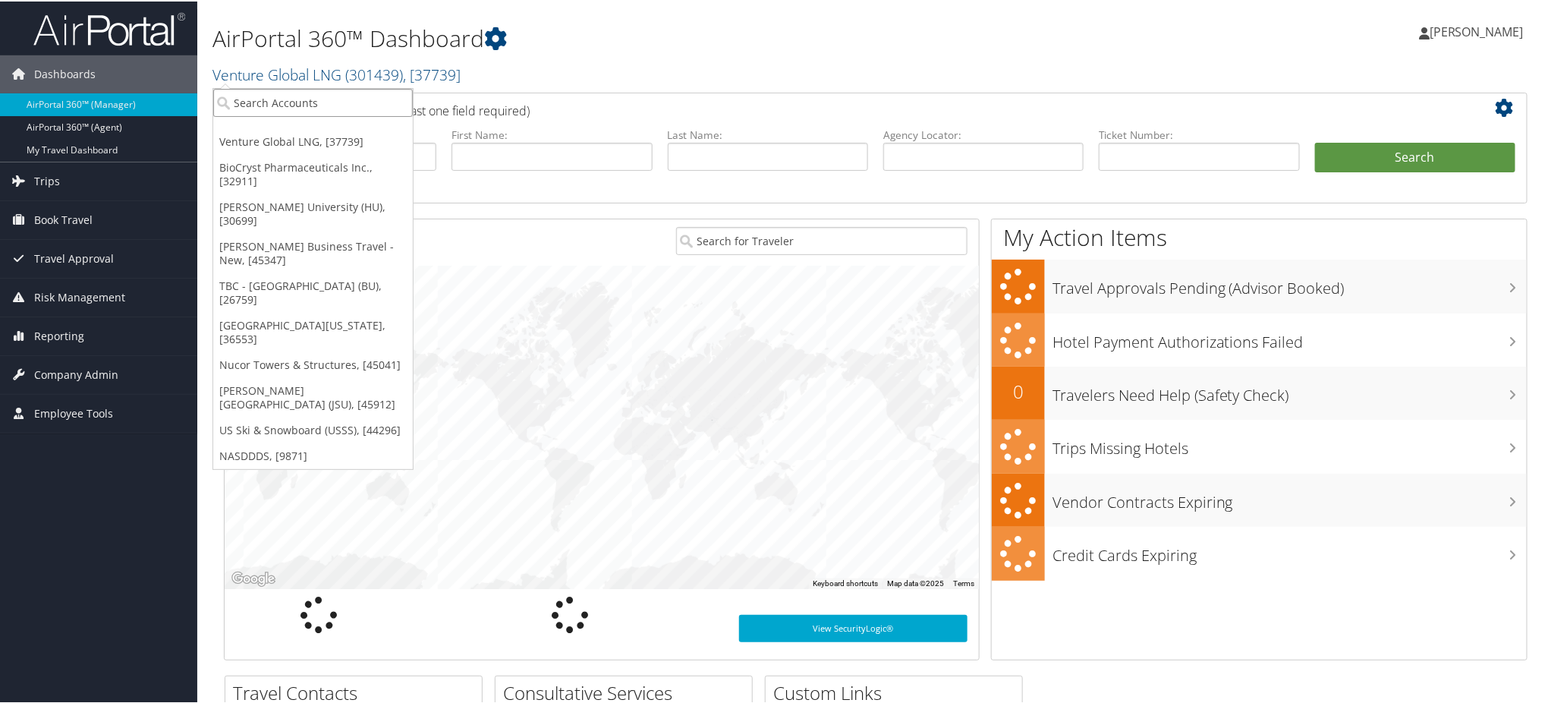
click at [305, 99] on input "search" at bounding box center [313, 101] width 200 height 28
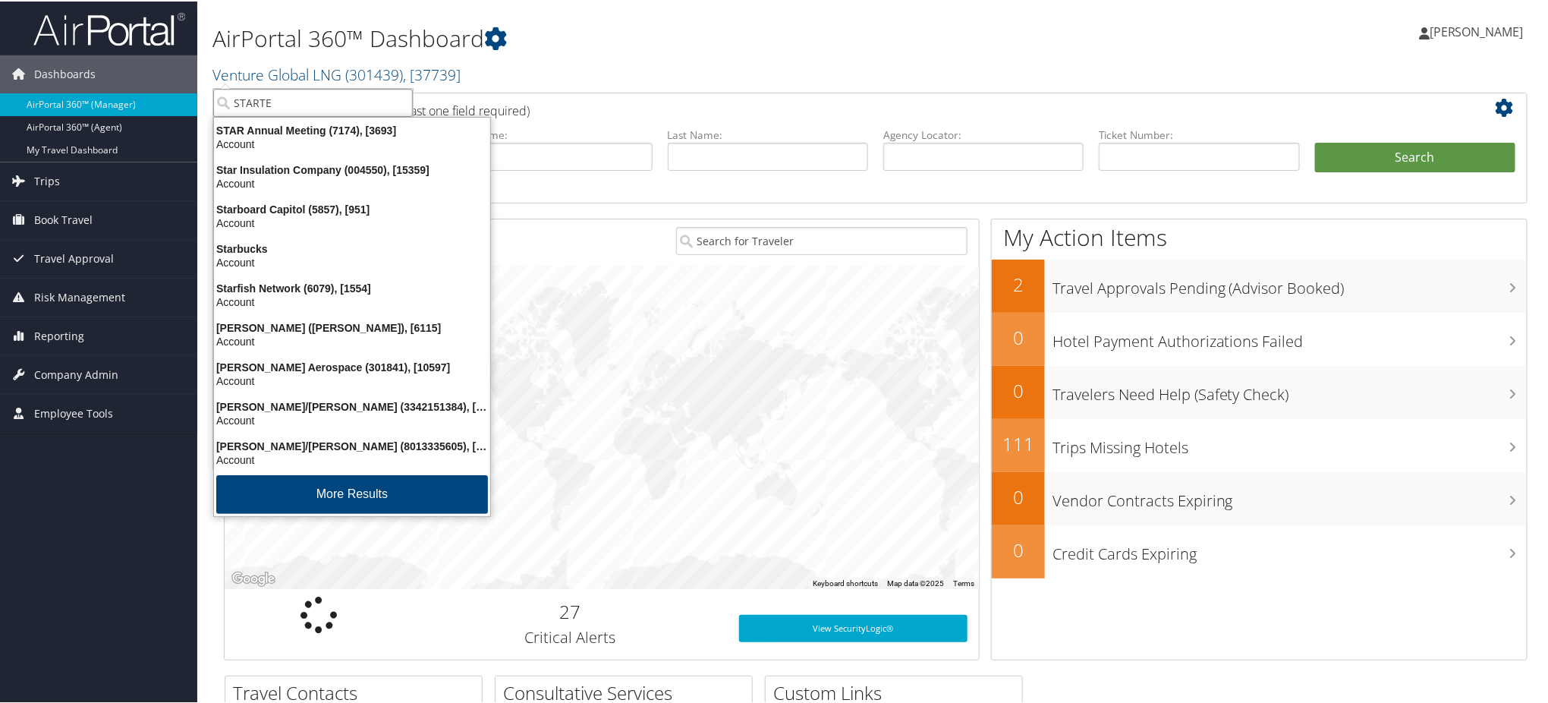
type input "STARTEK"
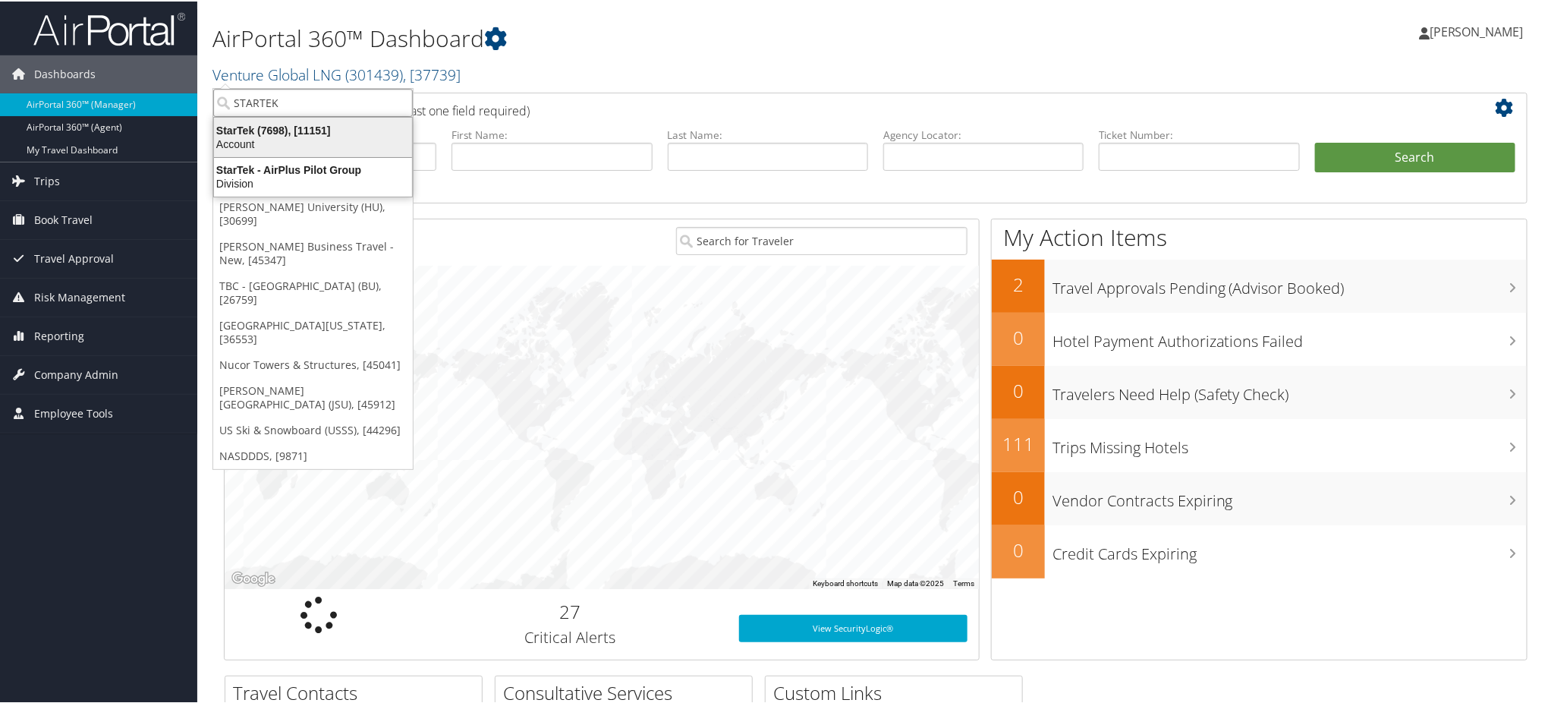
click at [286, 126] on div "StarTek (7698), [11151]" at bounding box center [313, 129] width 216 height 14
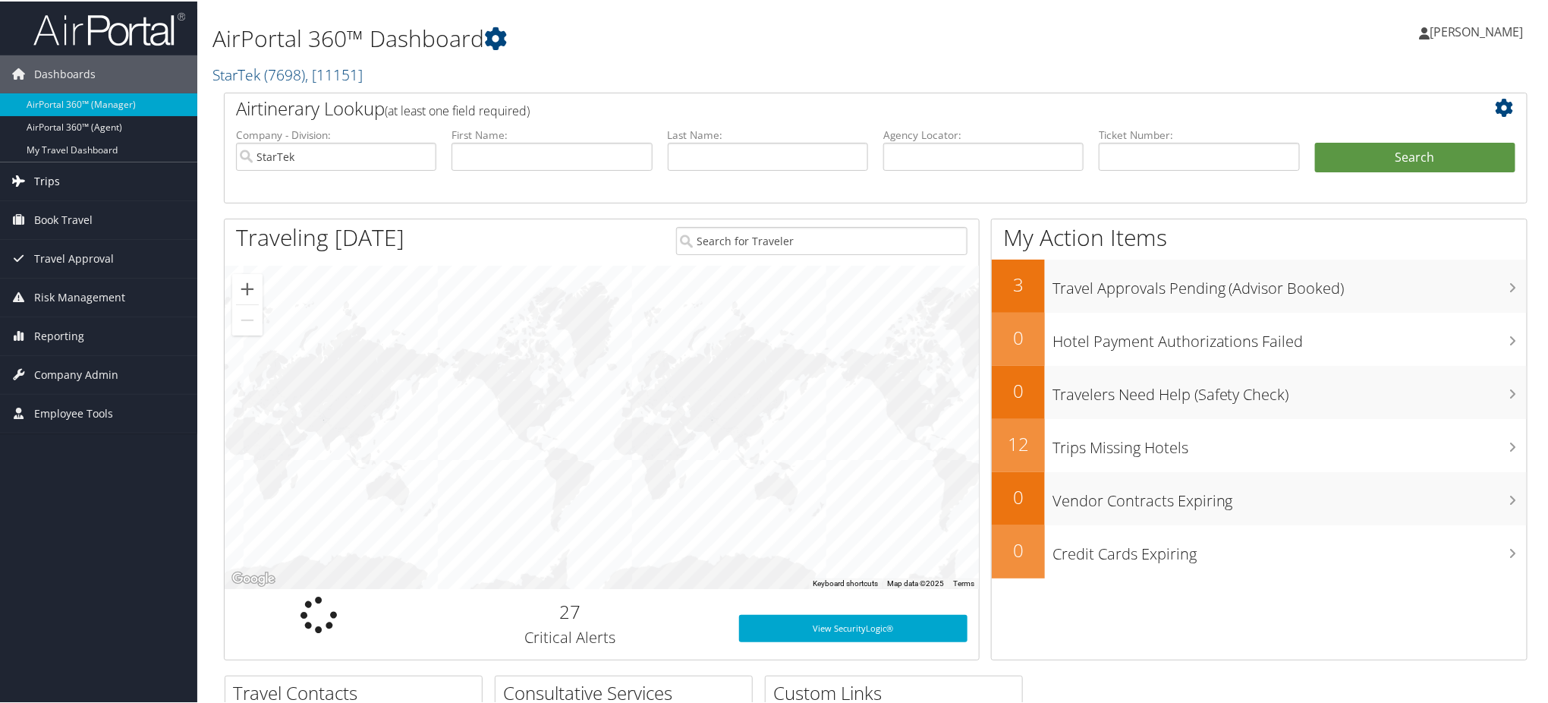
click at [46, 176] on span "Trips" at bounding box center [47, 180] width 26 height 38
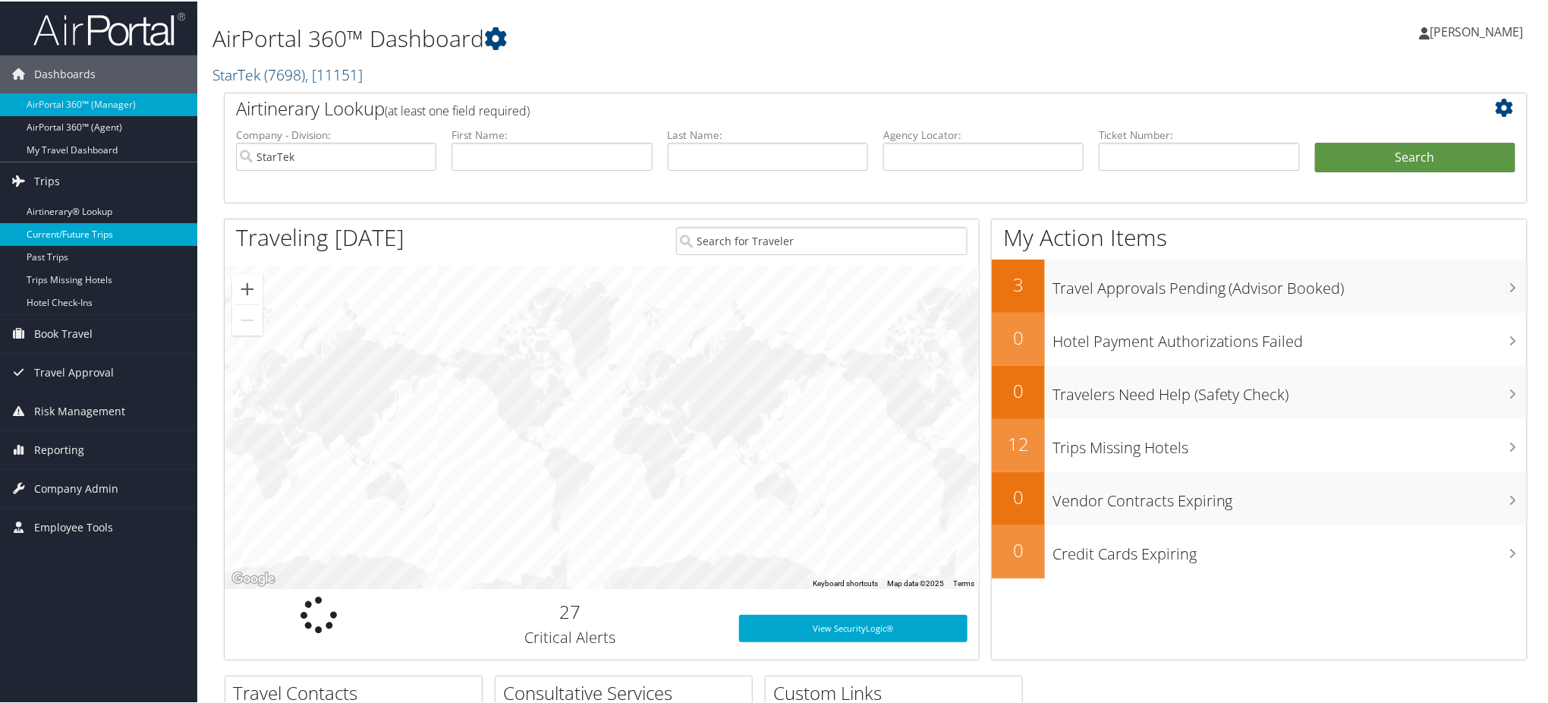
click at [97, 231] on link "Current/Future Trips" at bounding box center [98, 233] width 197 height 23
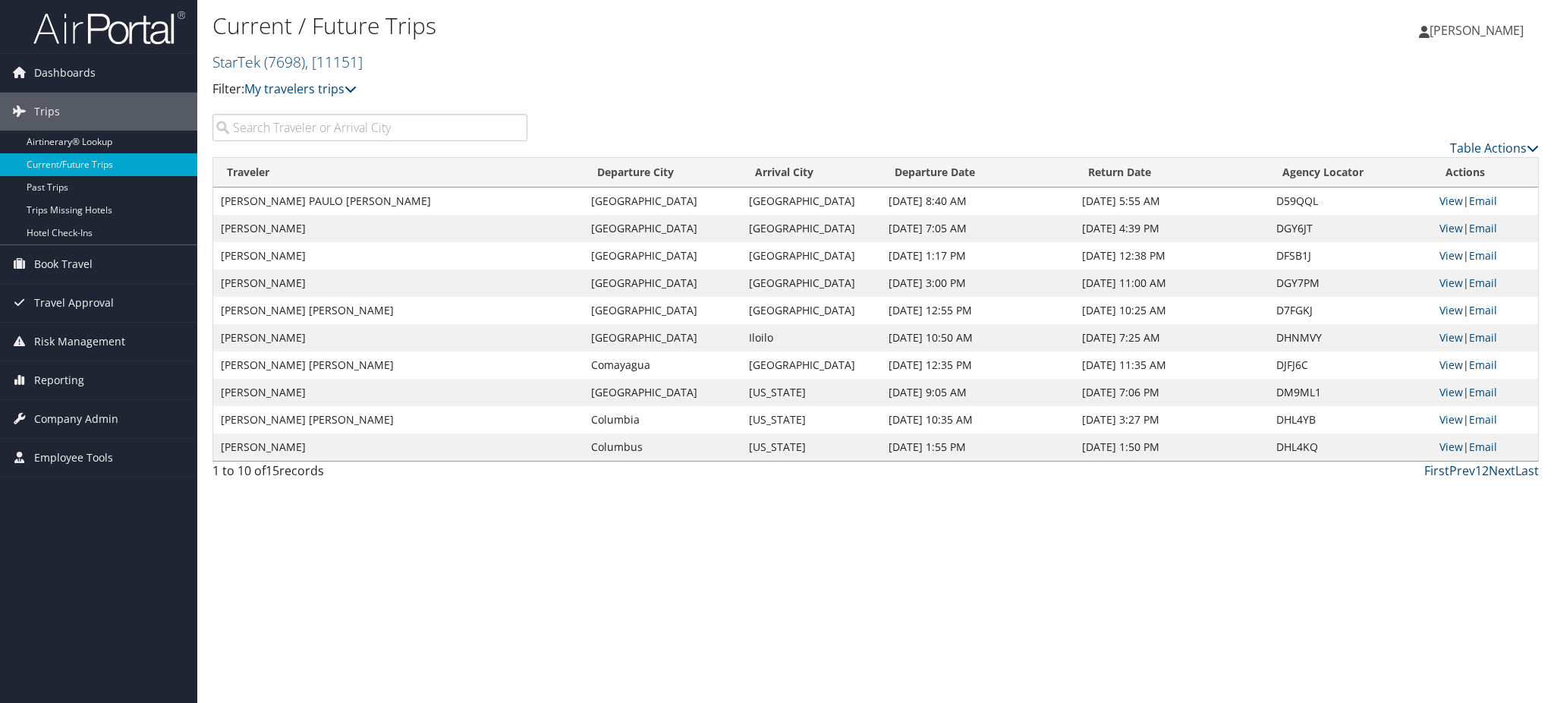
click at [1291, 203] on td "D59QQL" at bounding box center [1350, 200] width 163 height 27
copy td "D59QQL"
